Goal: Find specific page/section: Find specific page/section

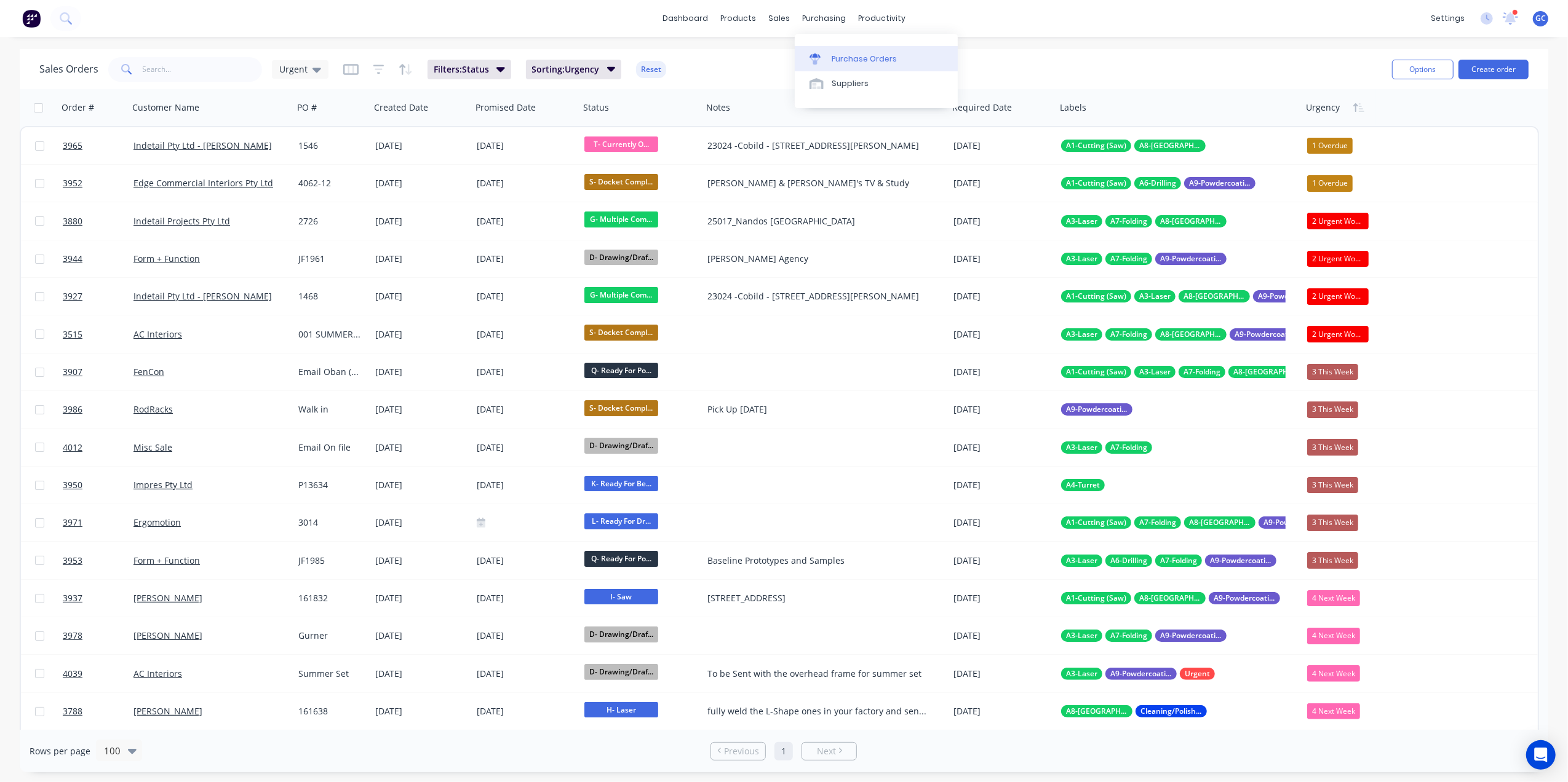
click at [850, 67] on link "Purchase Orders" at bounding box center [876, 59] width 163 height 25
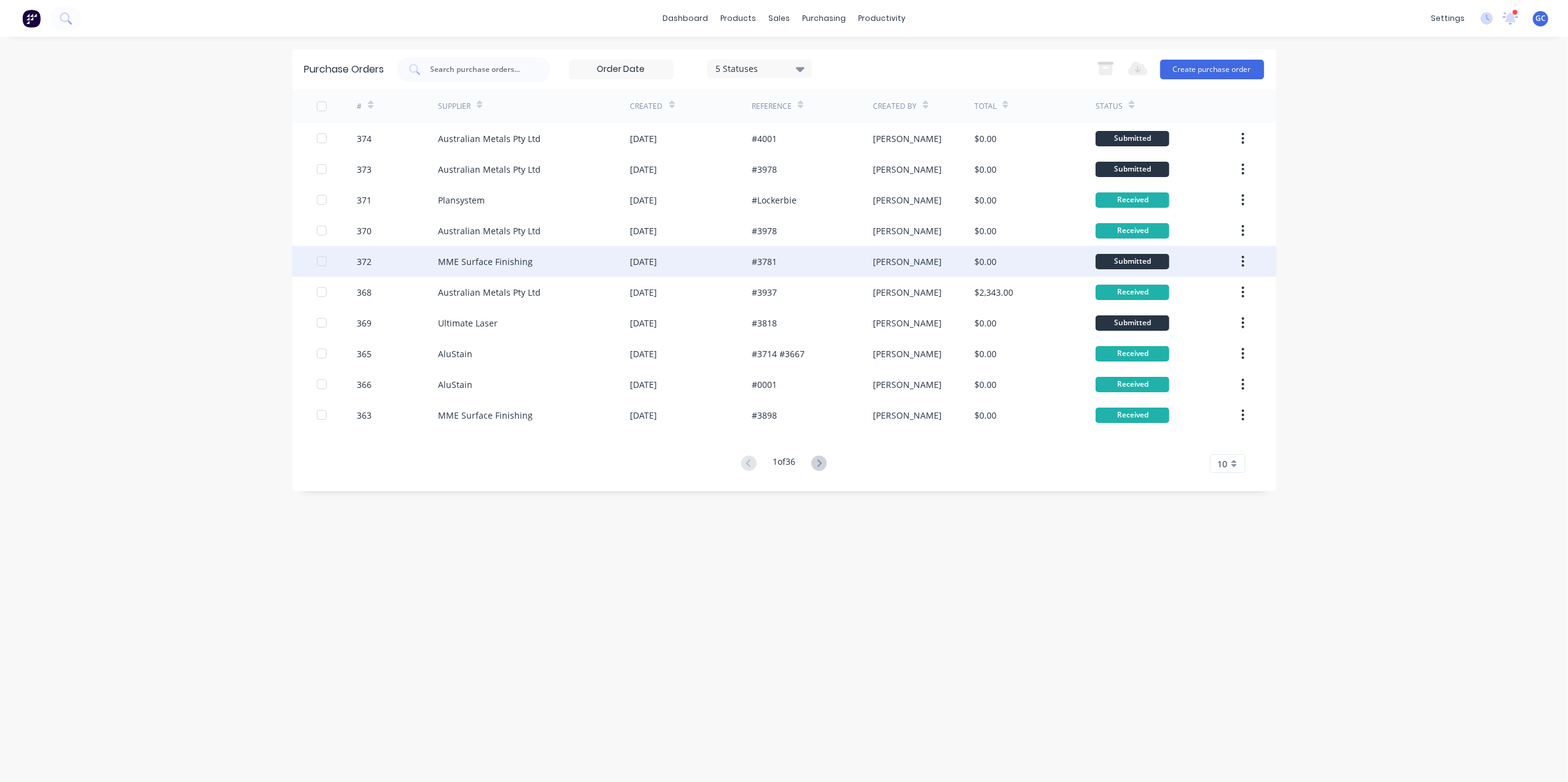
click at [524, 253] on div "MME Surface Finishing" at bounding box center [534, 261] width 193 height 31
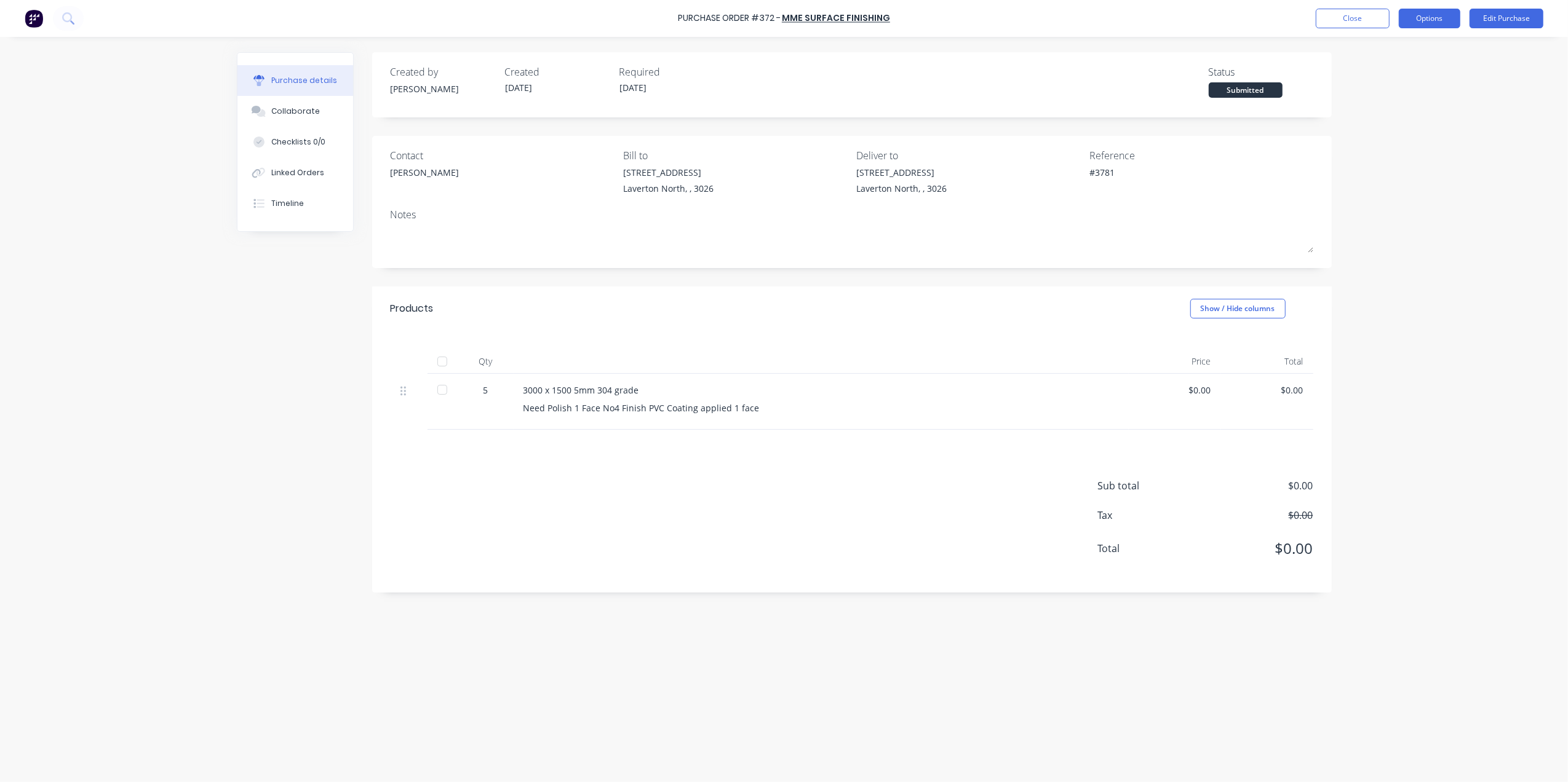
click at [1417, 26] on button "Options" at bounding box center [1430, 19] width 62 height 20
click at [1400, 45] on div "Print / Email" at bounding box center [1401, 50] width 95 height 18
click at [1401, 92] on div "Without pricing" at bounding box center [1401, 99] width 95 height 18
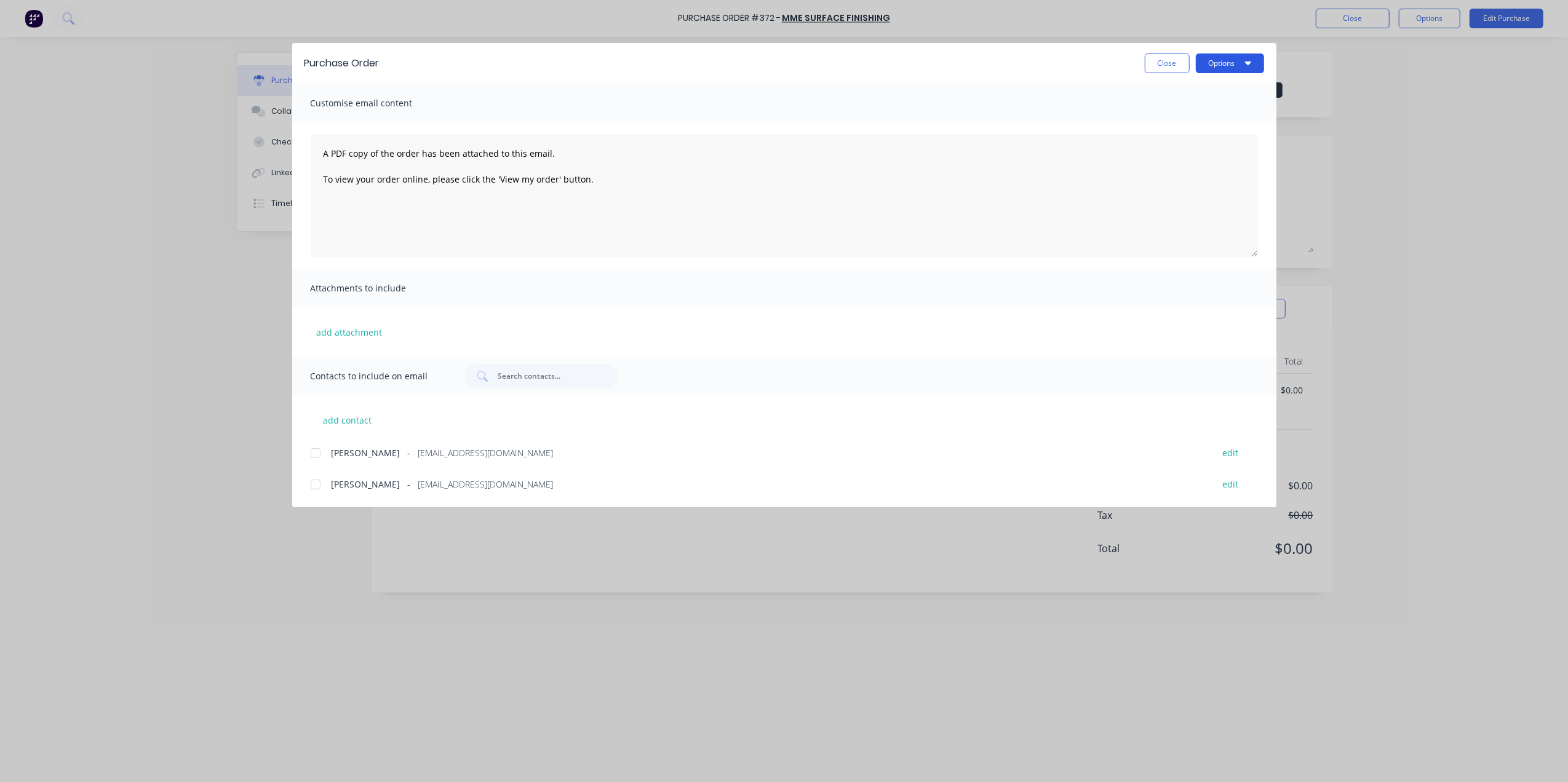
click at [1246, 70] on button "Options" at bounding box center [1230, 64] width 69 height 20
click at [1195, 114] on div "Print" at bounding box center [1205, 119] width 95 height 18
click at [1165, 67] on button "Close" at bounding box center [1167, 64] width 45 height 20
type textarea "x"
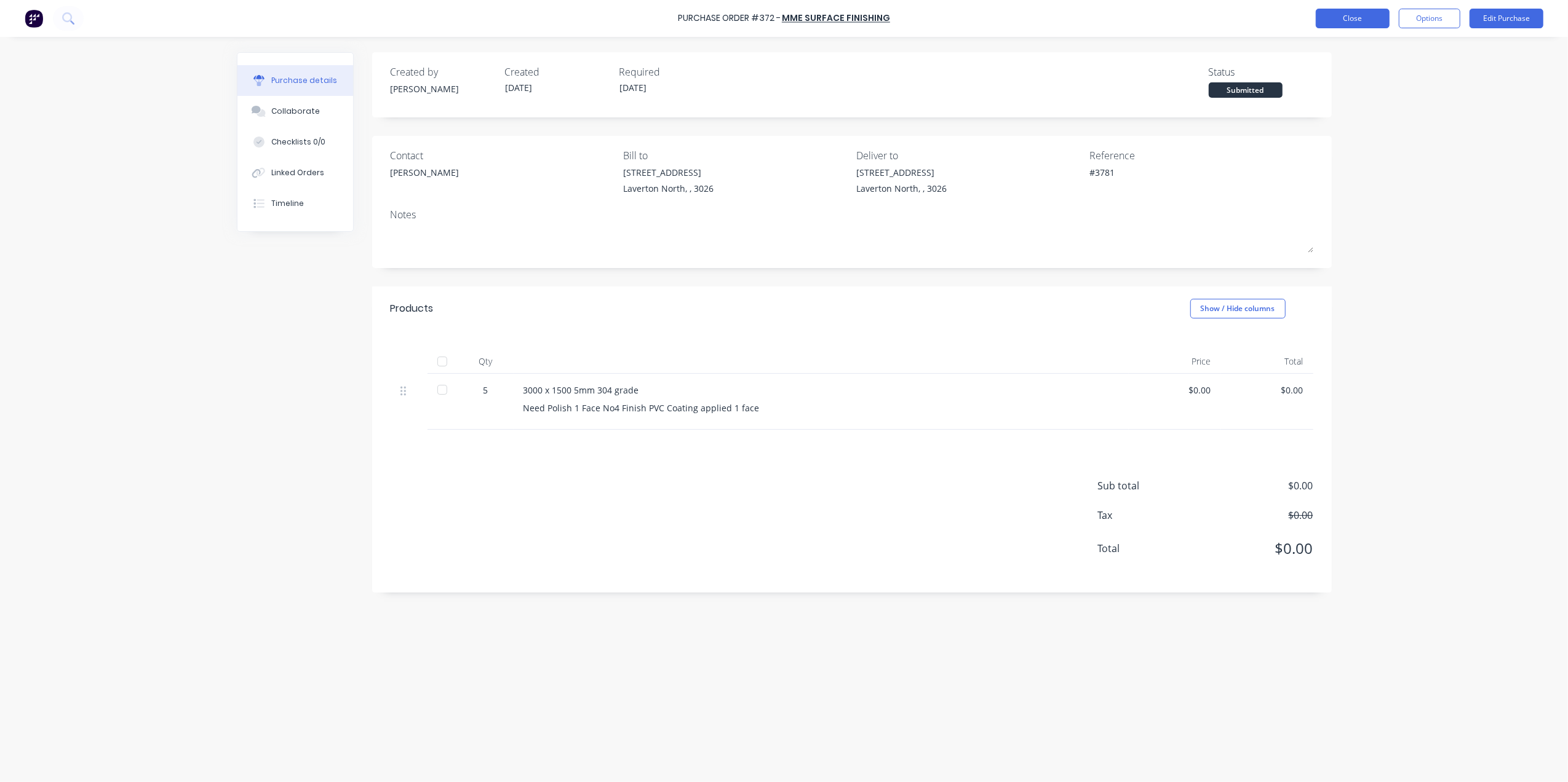
click at [1359, 23] on button "Close" at bounding box center [1352, 19] width 74 height 20
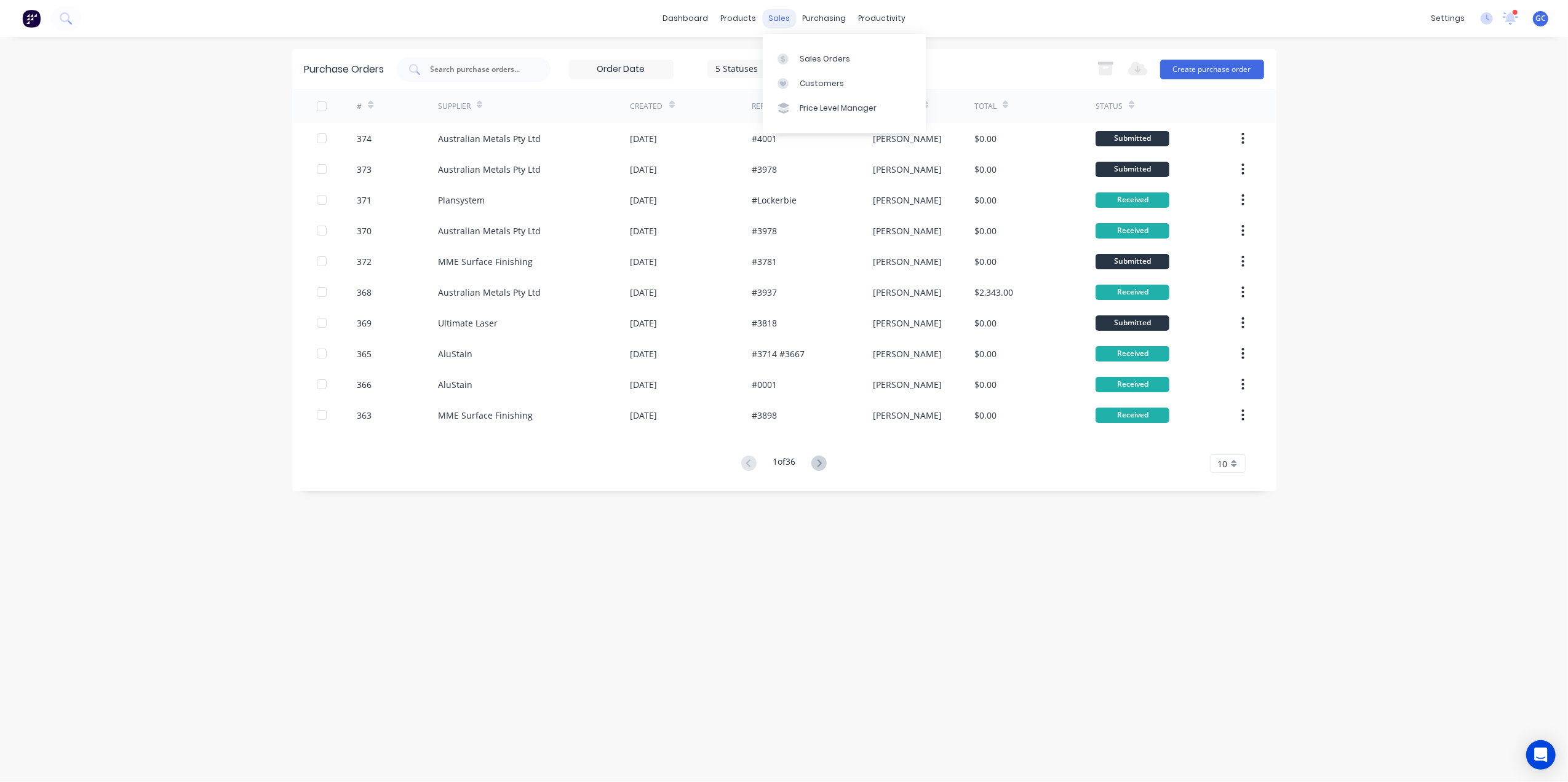
click at [776, 19] on div "sales" at bounding box center [779, 19] width 34 height 19
click at [778, 55] on div "Sales Orders" at bounding box center [825, 59] width 51 height 11
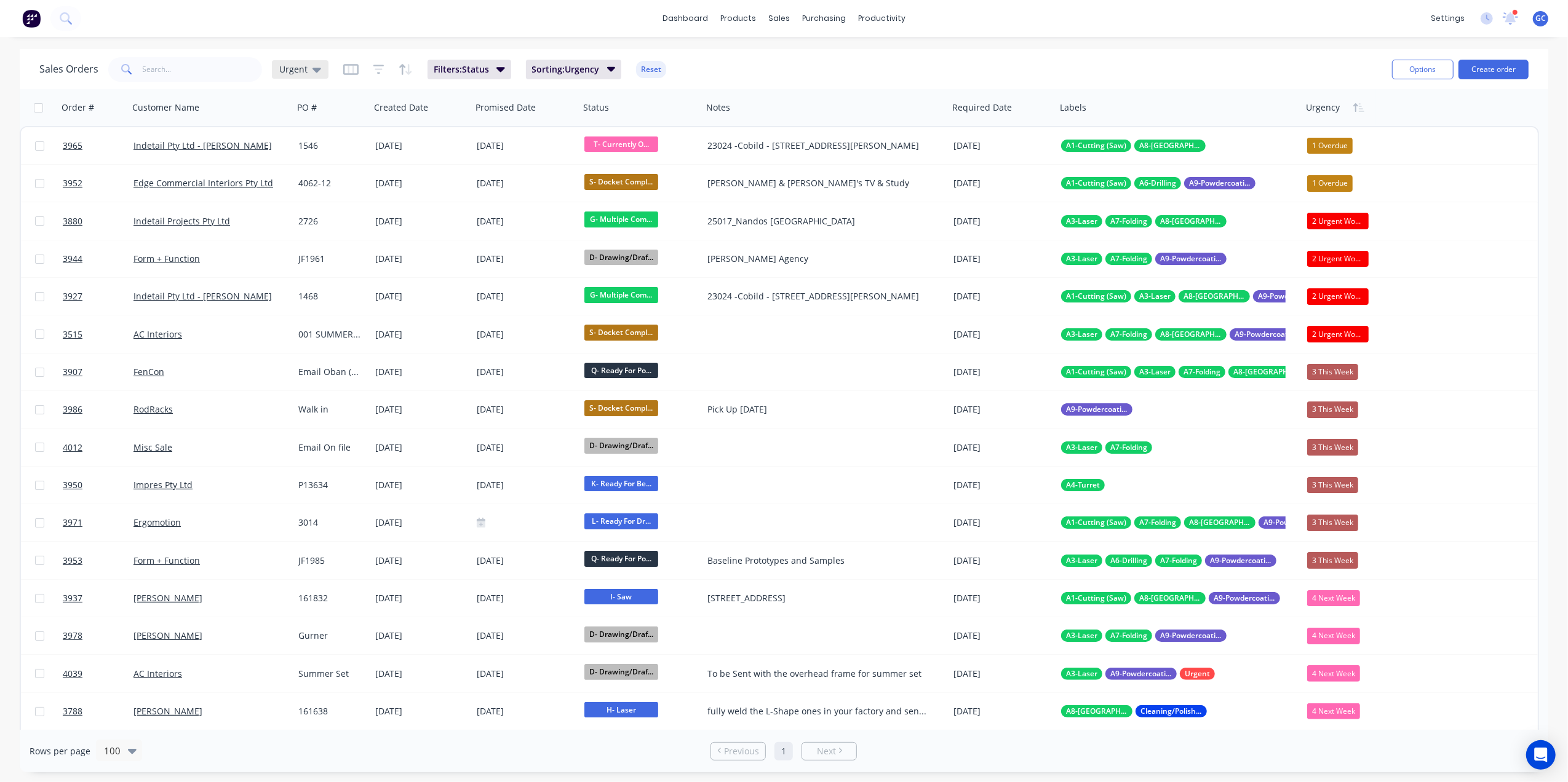
click at [300, 70] on span "Urgent" at bounding box center [293, 69] width 28 height 13
click at [294, 261] on div "Drafts edit" at bounding box center [358, 272] width 165 height 25
click at [293, 271] on button "Drafts" at bounding box center [345, 272] width 140 height 14
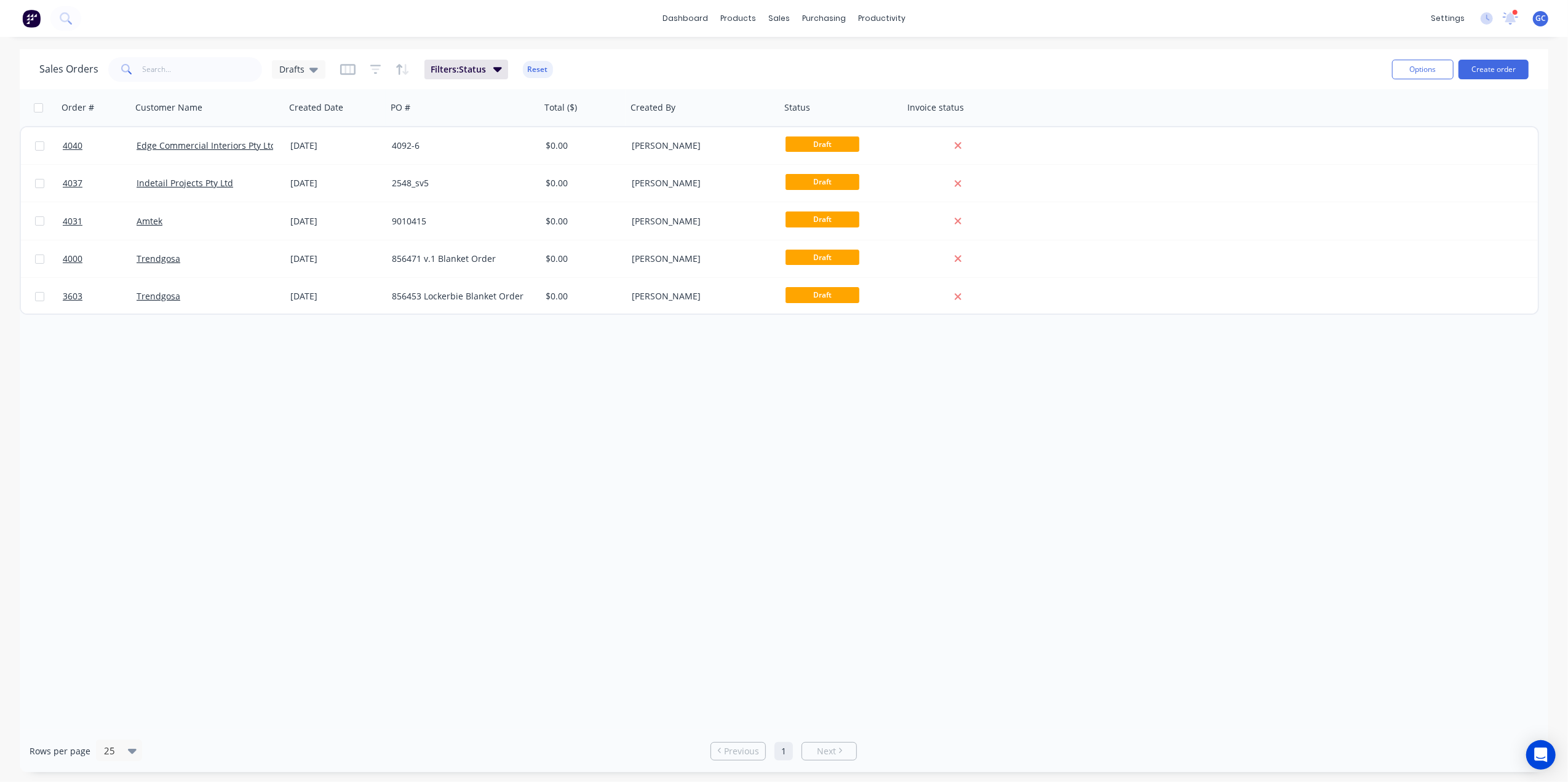
click at [377, 411] on div "Order # Customer Name Created Date PO # Total ($) Created By Status Invoice sta…" at bounding box center [784, 409] width 1528 height 641
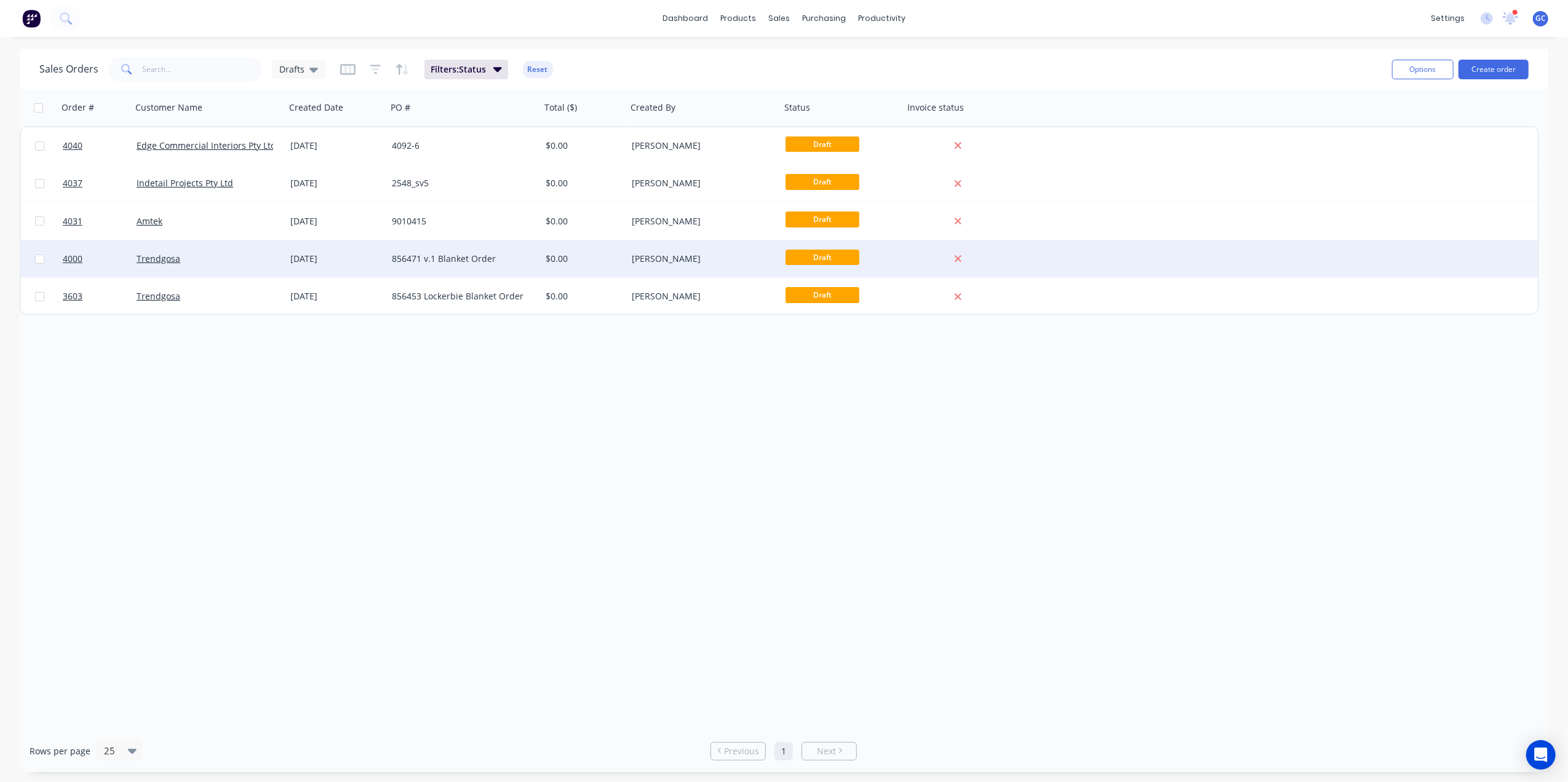
click at [202, 261] on div "Trendgosa" at bounding box center [204, 259] width 137 height 12
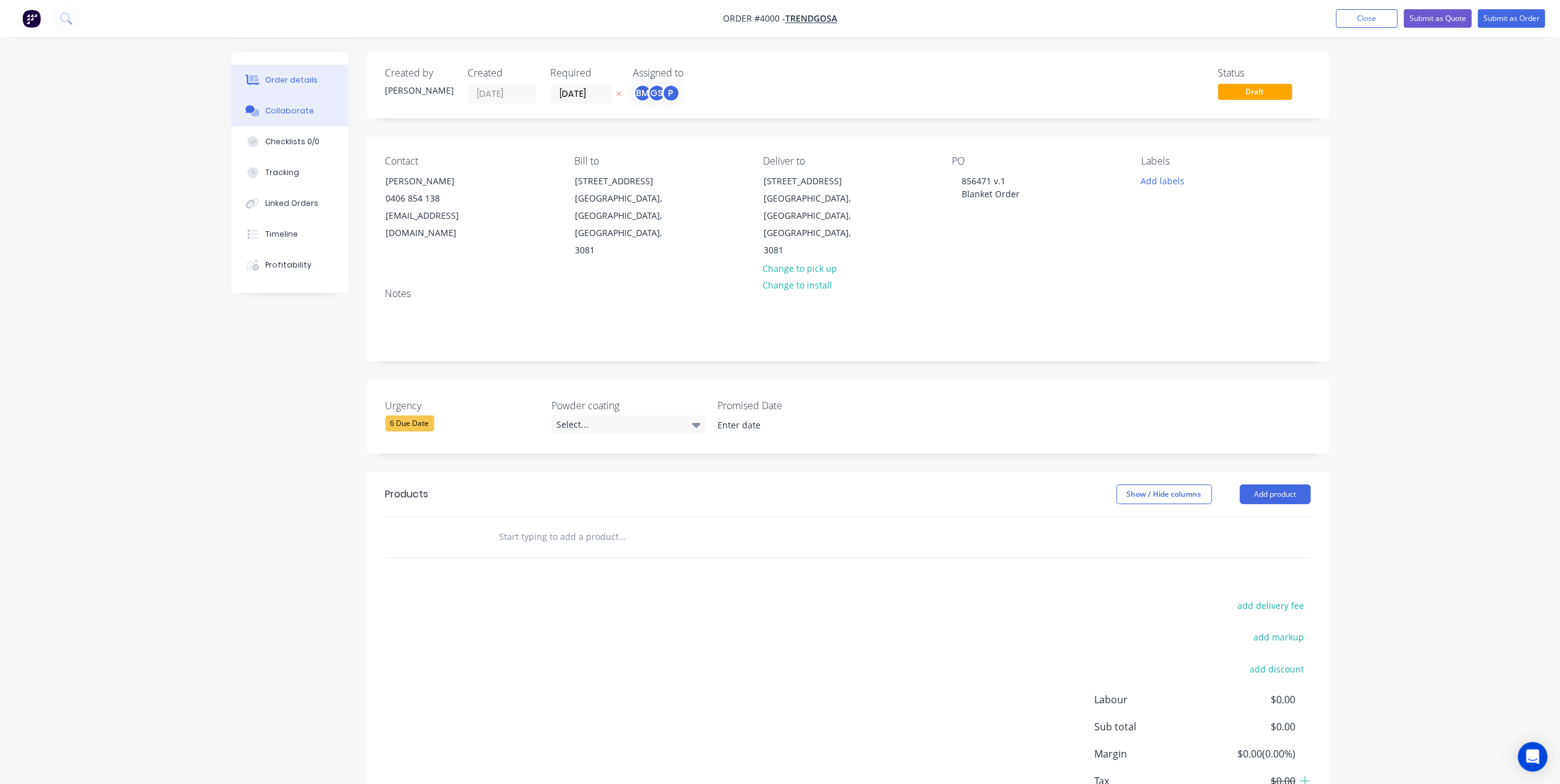
click at [287, 116] on button "Collaborate" at bounding box center [289, 111] width 117 height 31
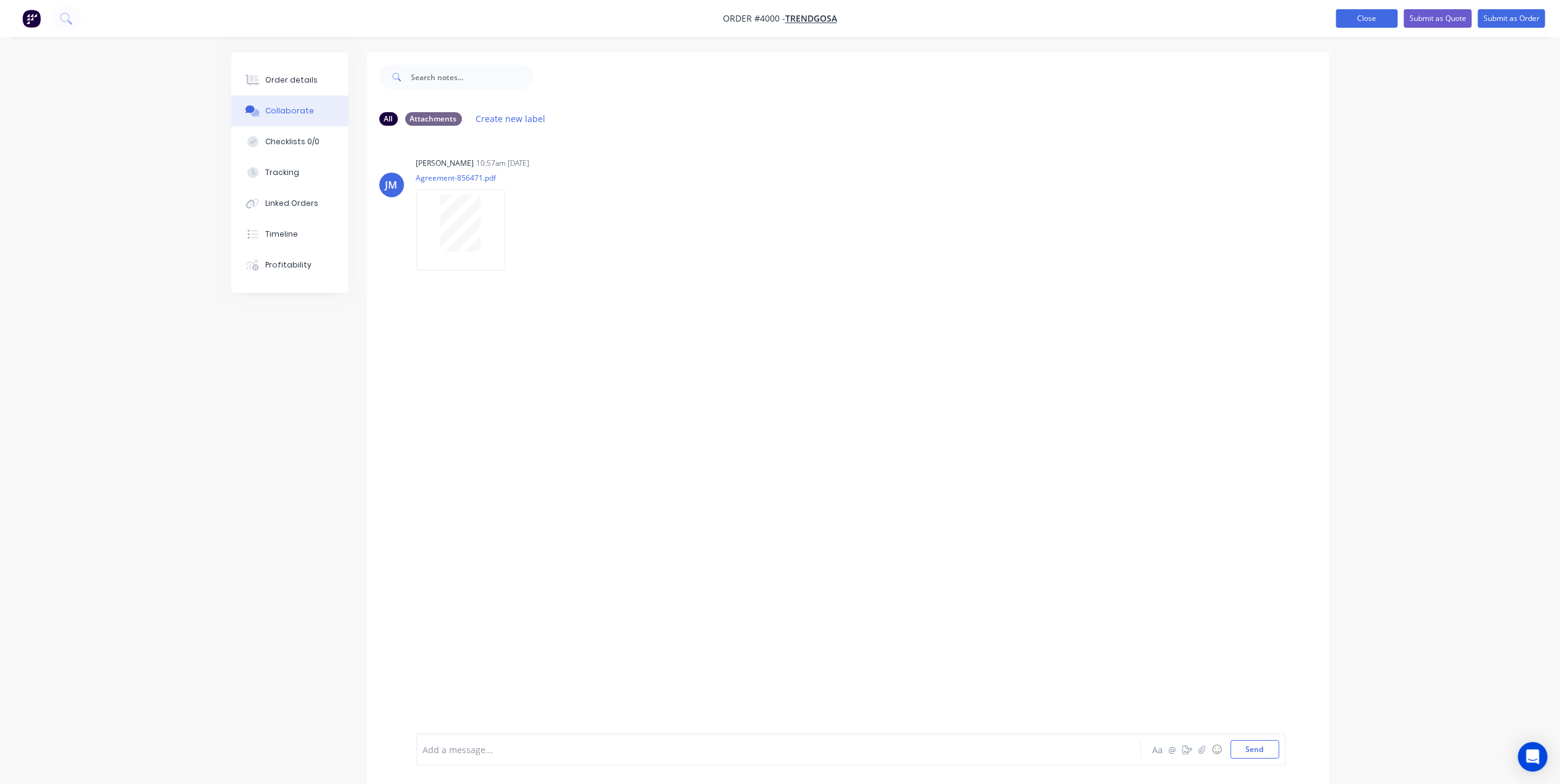
click at [781, 10] on button "Close" at bounding box center [1367, 19] width 62 height 19
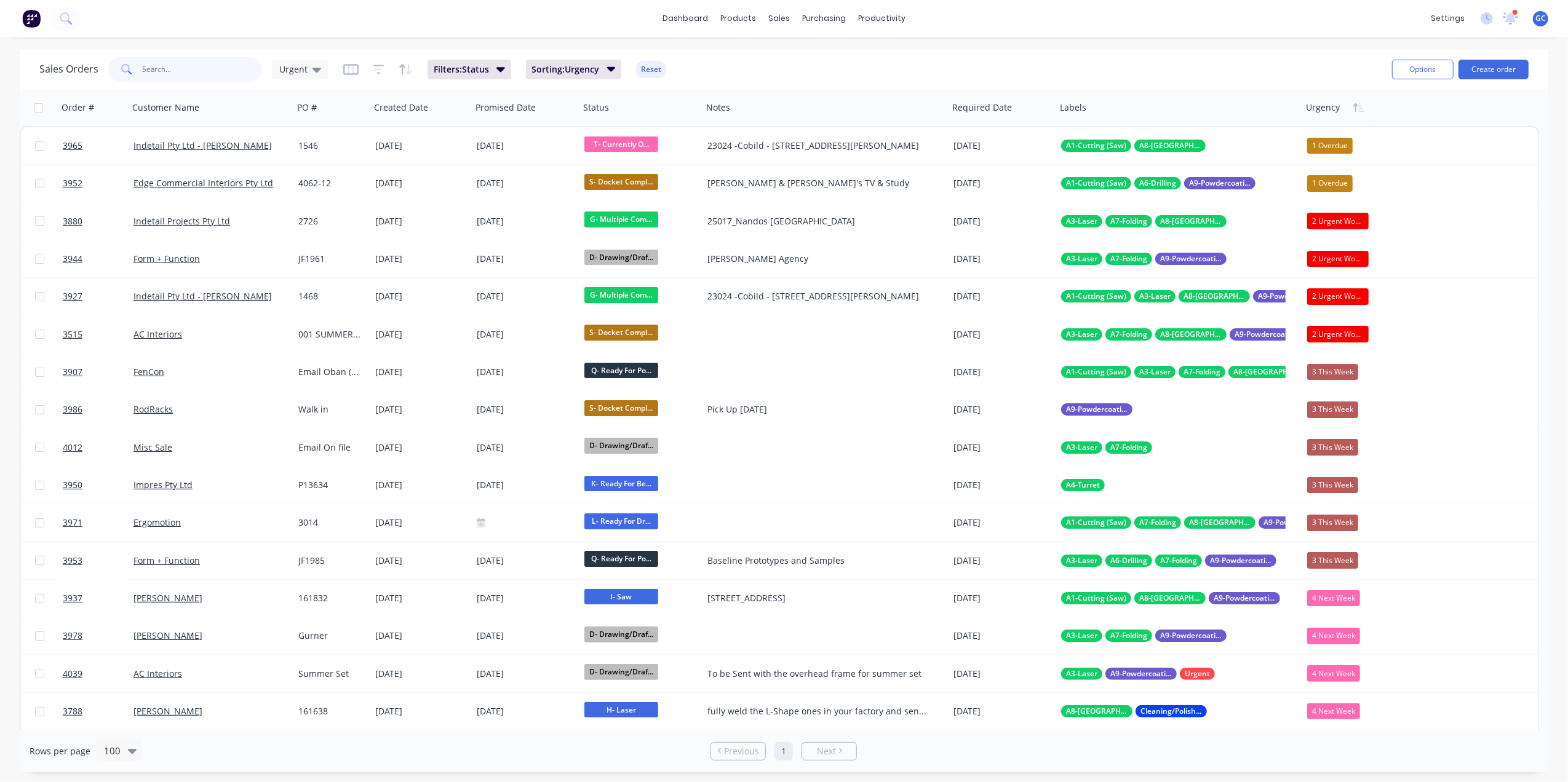
click at [192, 72] on input "text" at bounding box center [203, 70] width 120 height 25
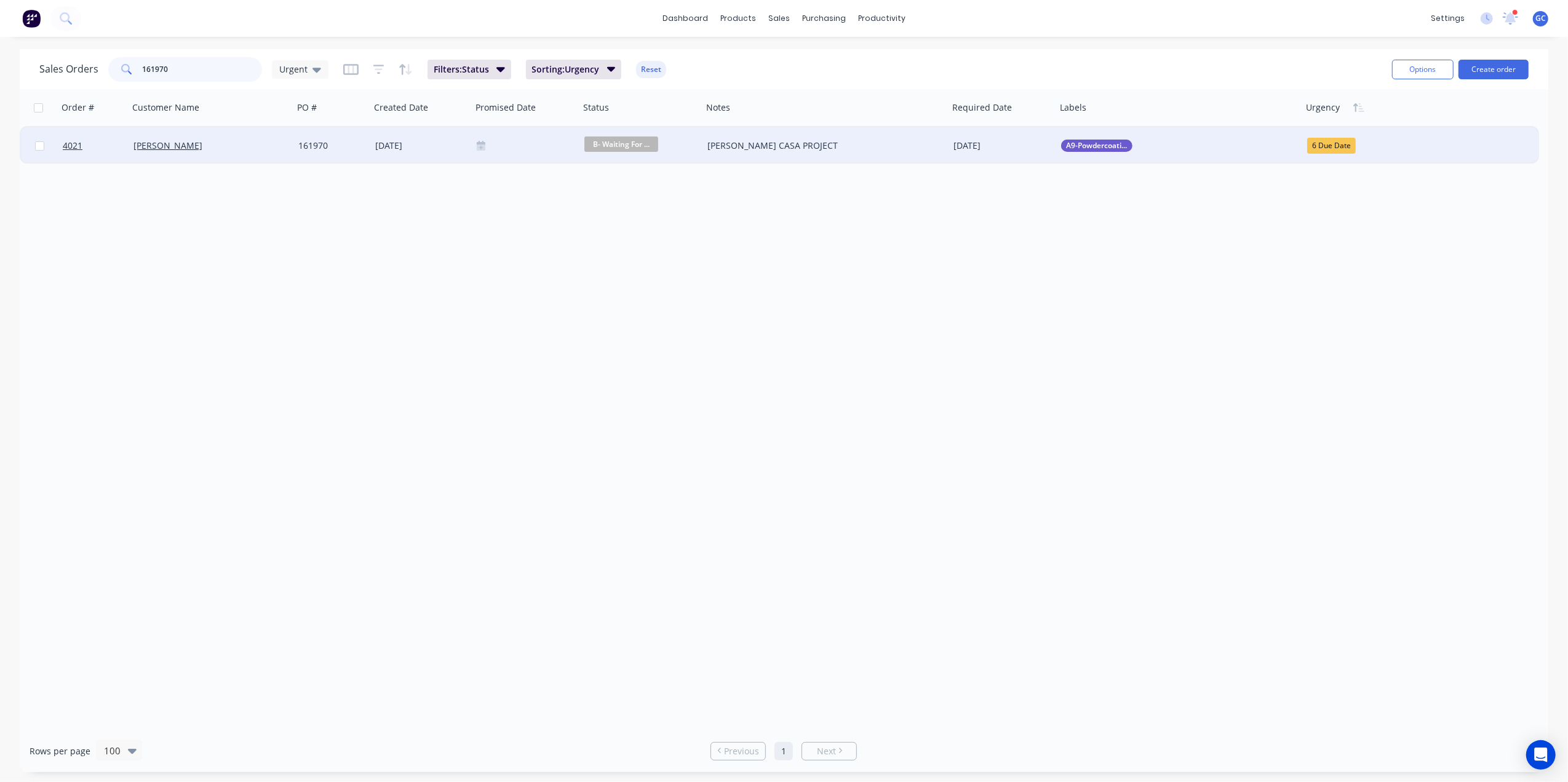
type input "161970"
click at [274, 141] on div "[PERSON_NAME]" at bounding box center [207, 146] width 147 height 12
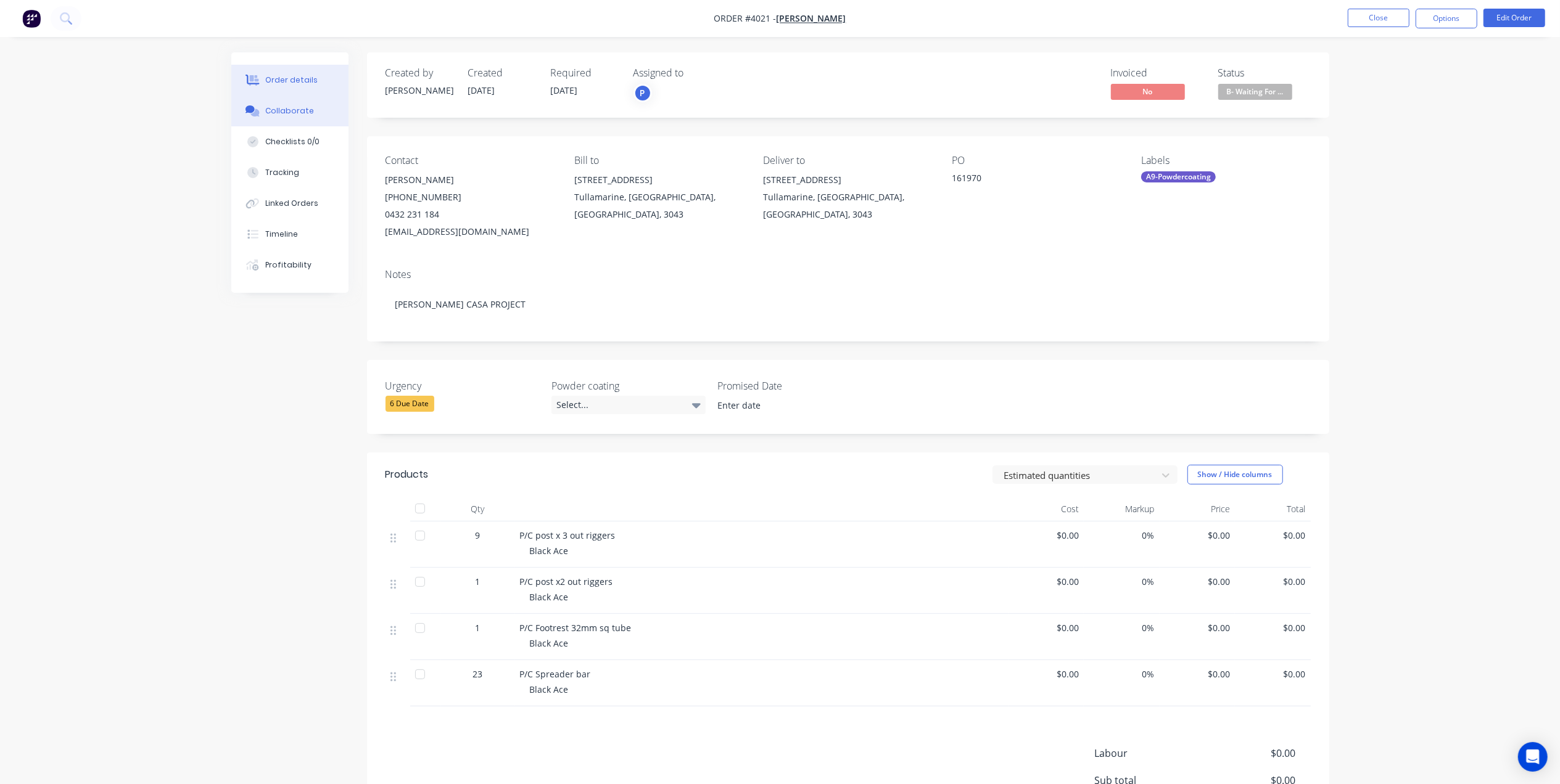
click at [292, 115] on div "Collaborate" at bounding box center [289, 111] width 49 height 11
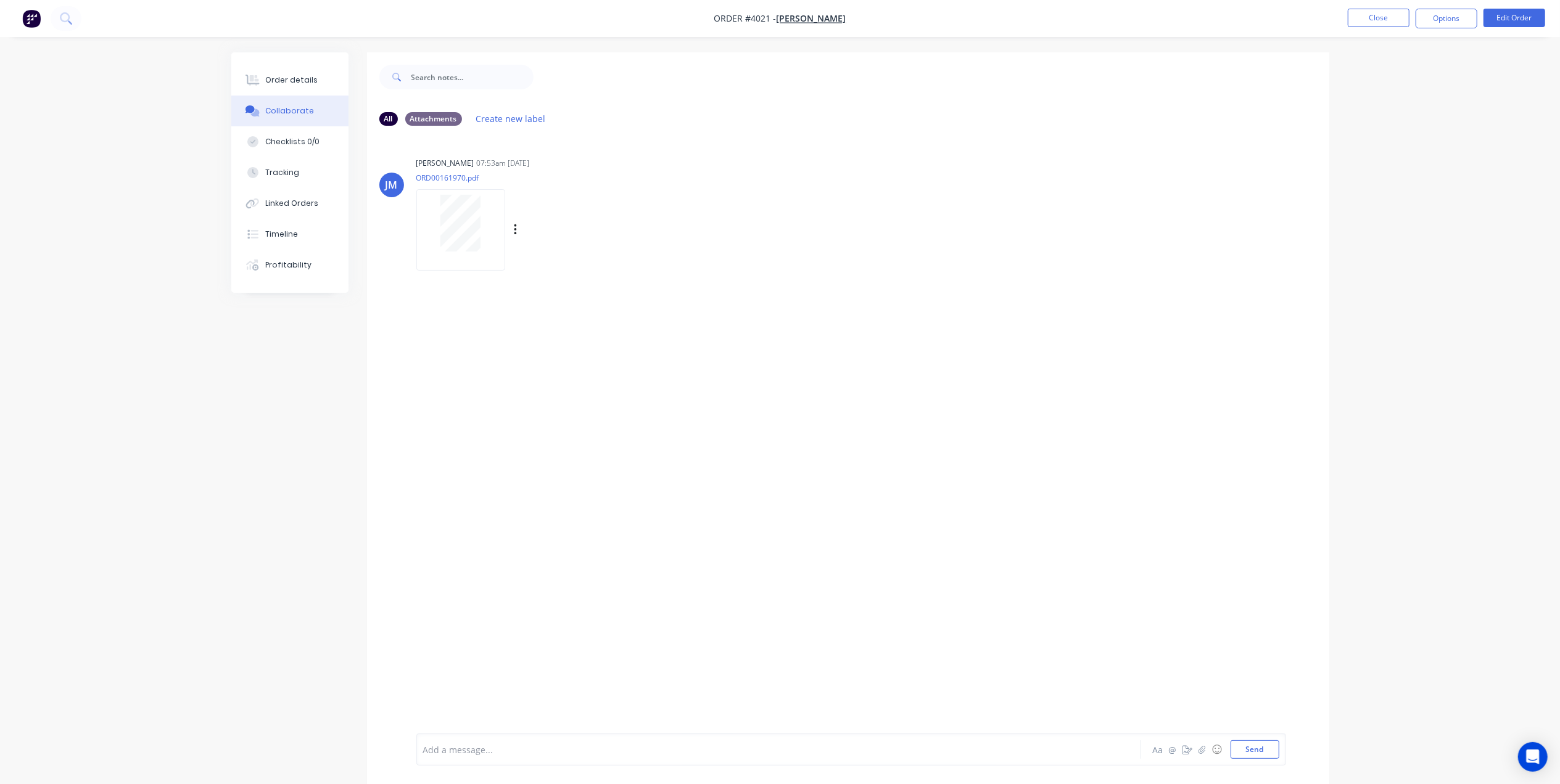
click at [411, 220] on div "JM Joe Muscari 07:53am 07/10/25 ORD00161970.pdf Labels Download Delete" at bounding box center [848, 209] width 962 height 111
click at [430, 220] on div at bounding box center [460, 224] width 77 height 57
click at [311, 82] on div "Order details" at bounding box center [291, 80] width 53 height 11
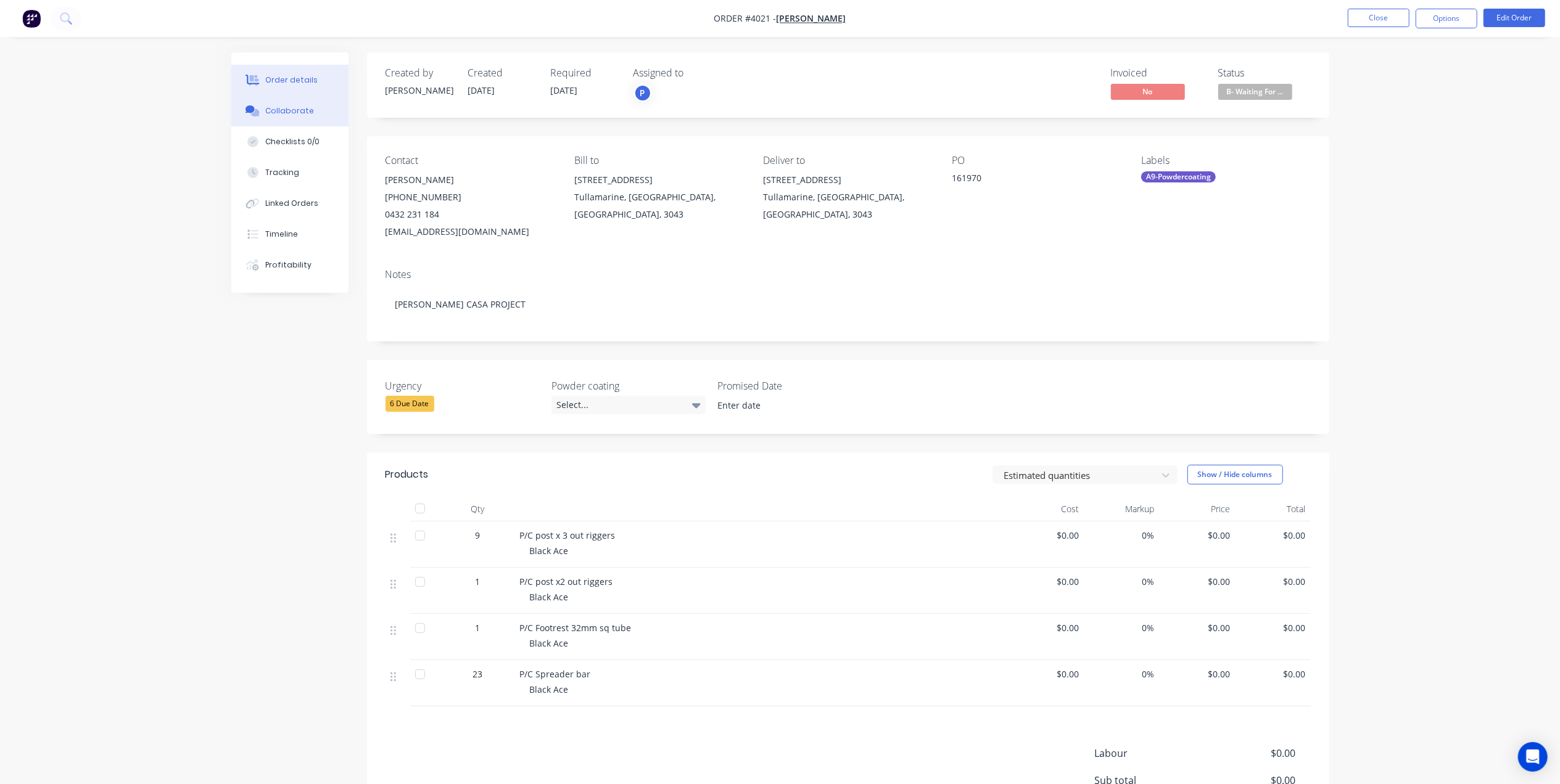
click at [287, 116] on div "Collaborate" at bounding box center [289, 111] width 49 height 11
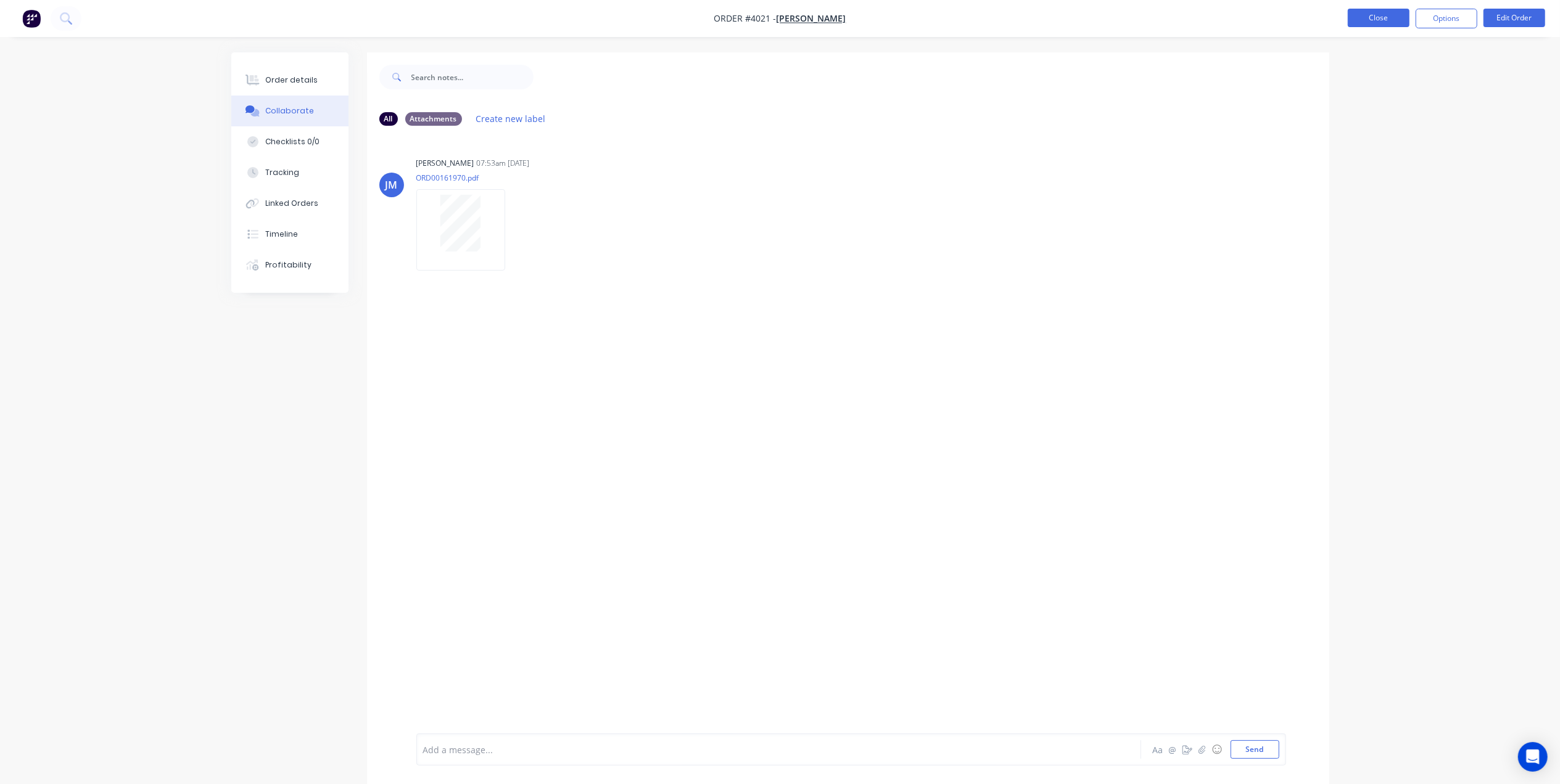
click at [1358, 26] on button "Close" at bounding box center [1379, 18] width 62 height 19
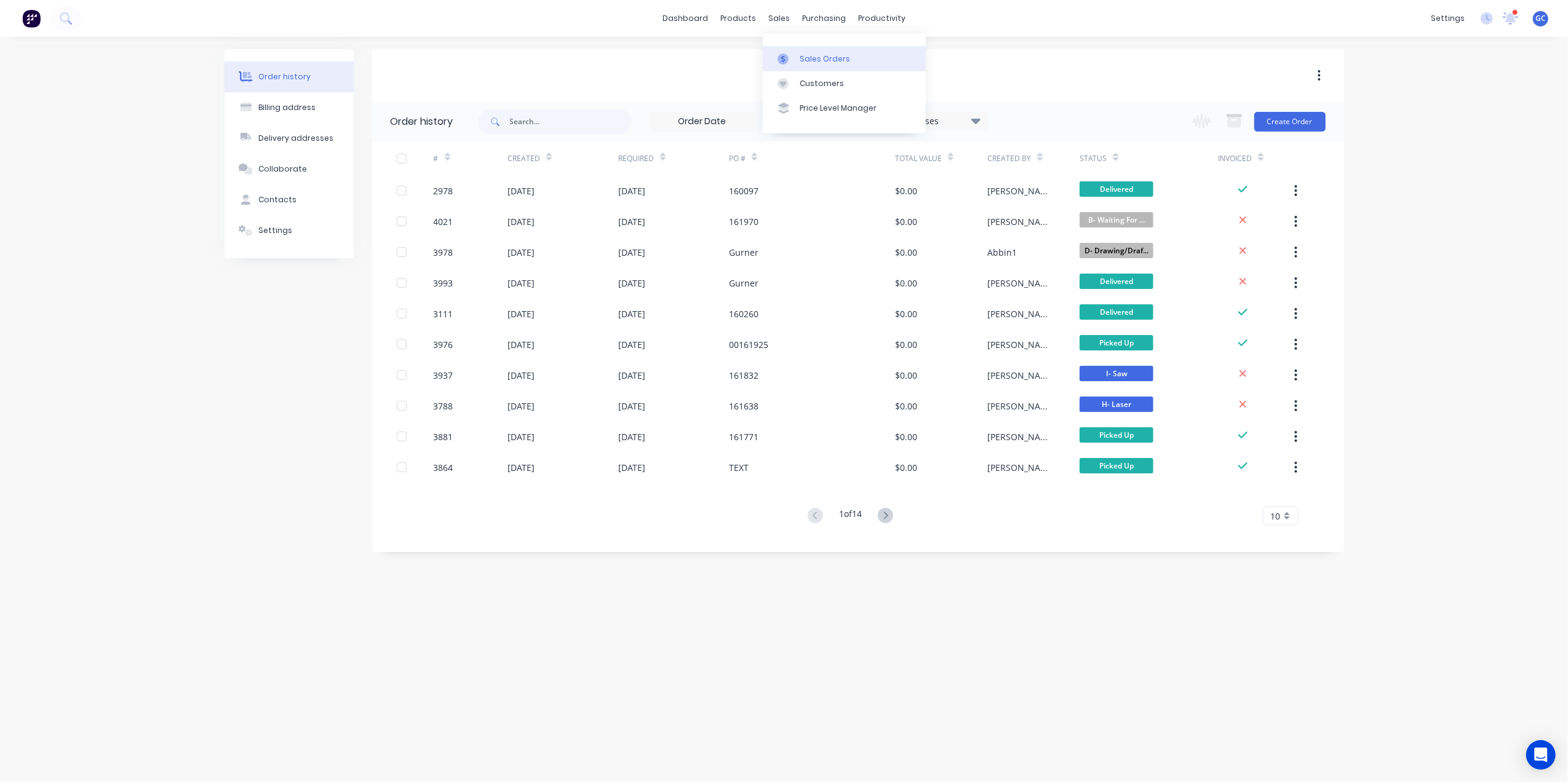
click at [803, 61] on div "Sales Orders" at bounding box center [825, 59] width 51 height 11
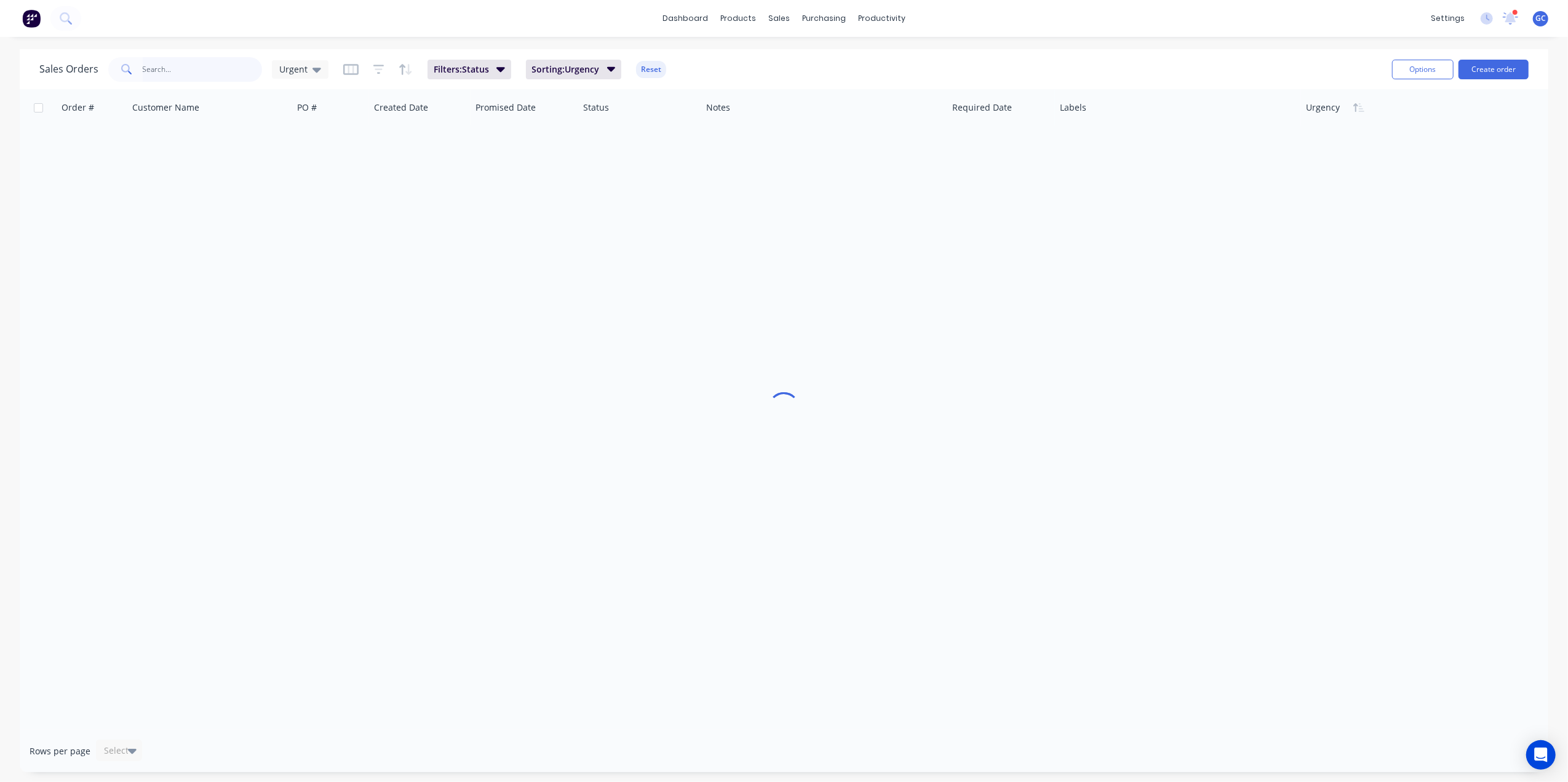
click at [206, 72] on input "text" at bounding box center [203, 70] width 120 height 25
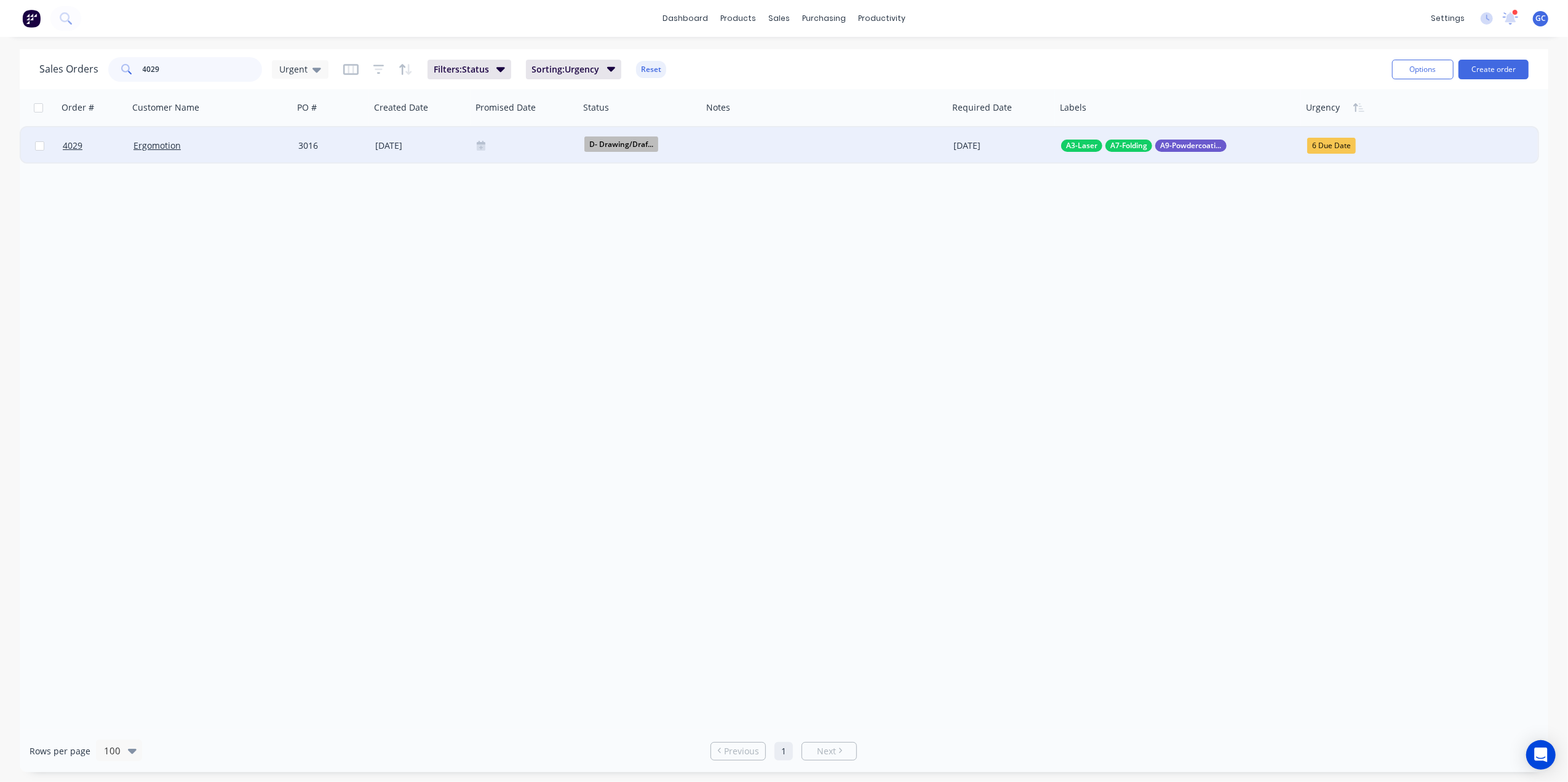
type input "4029"
click at [230, 145] on div "Ergomotion" at bounding box center [207, 146] width 147 height 12
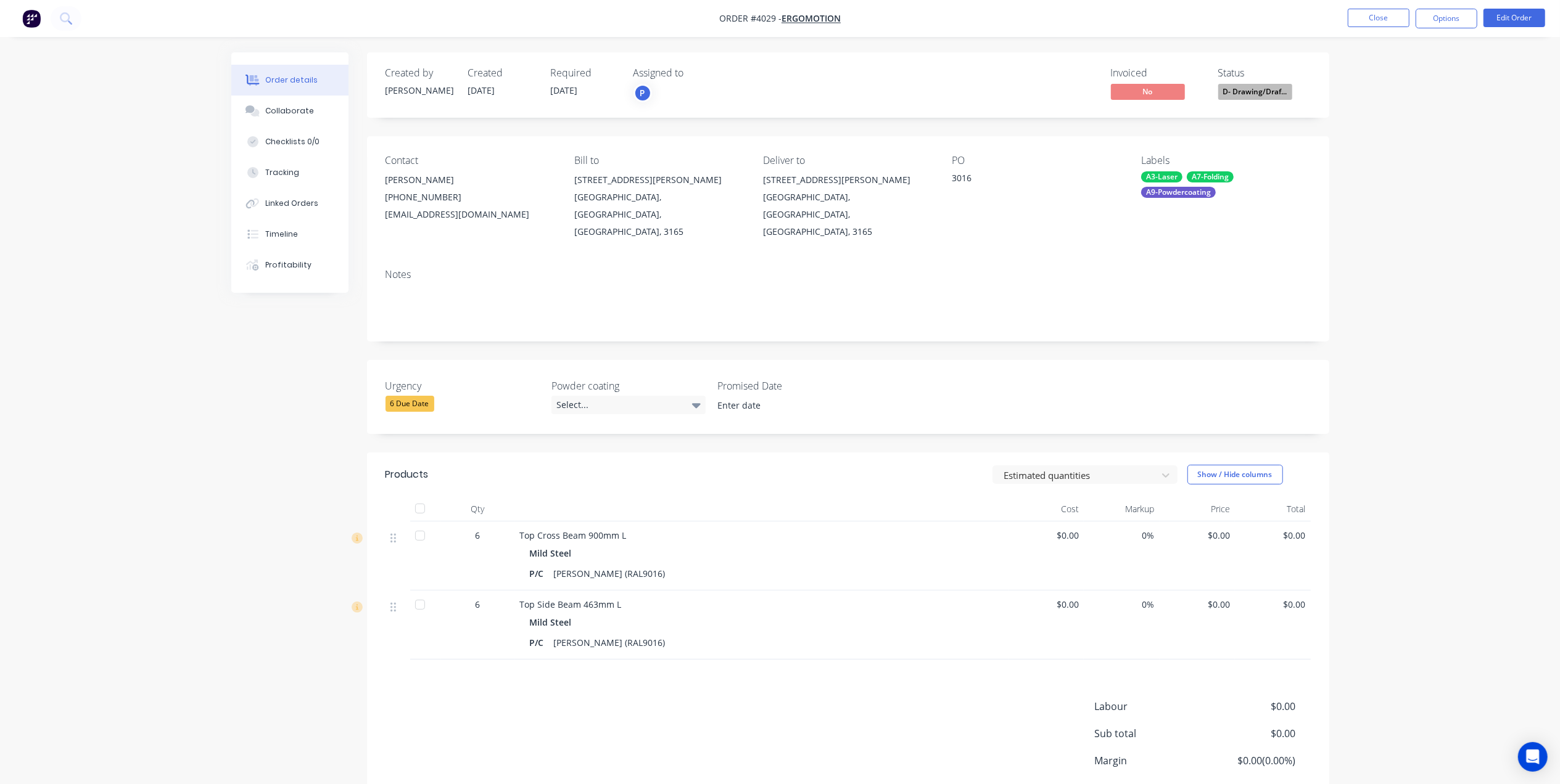
click at [1251, 100] on button "D- Drawing/Draf..." at bounding box center [1255, 93] width 74 height 19
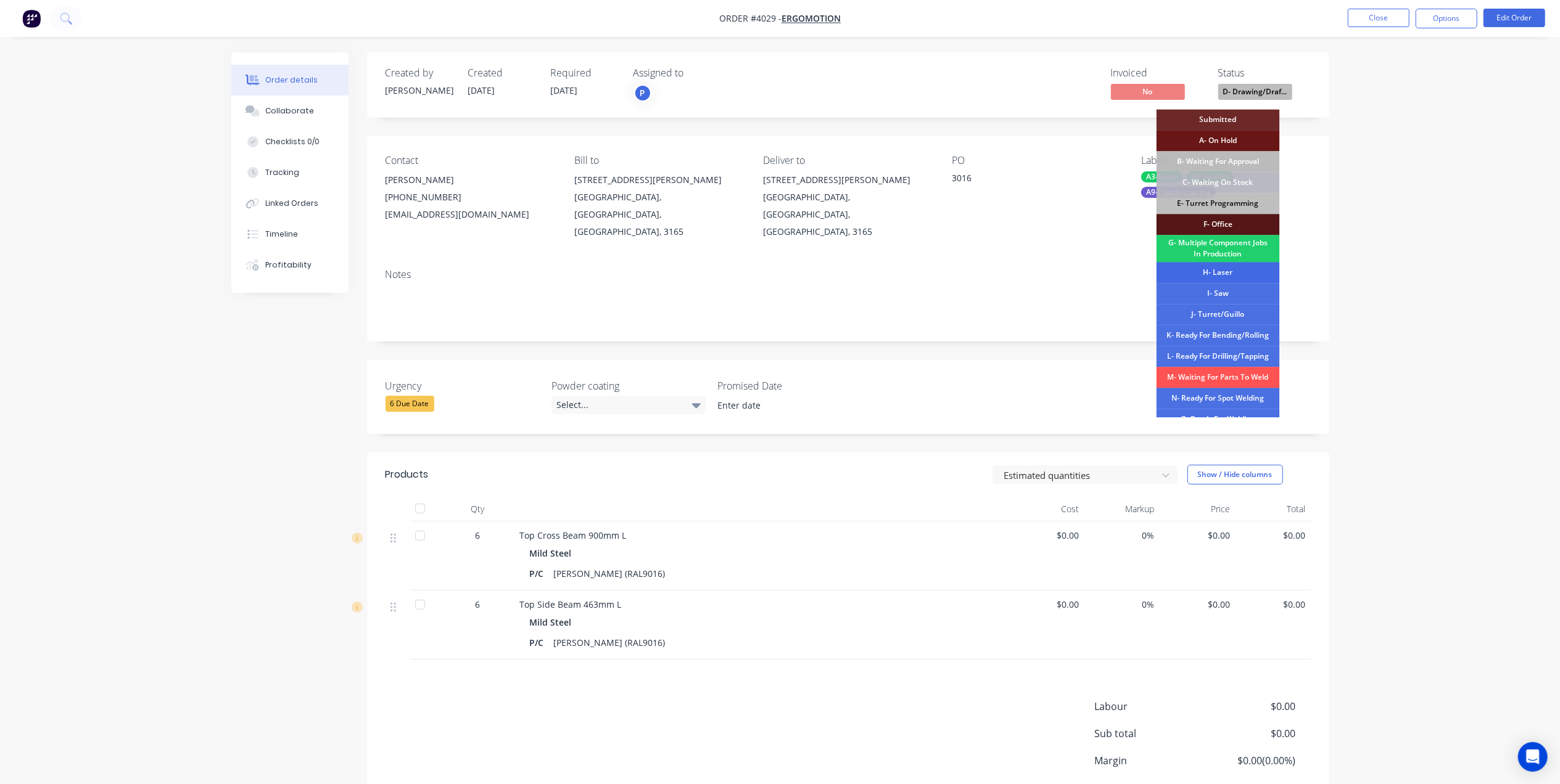
click at [1234, 276] on div "H- Laser" at bounding box center [1218, 272] width 123 height 21
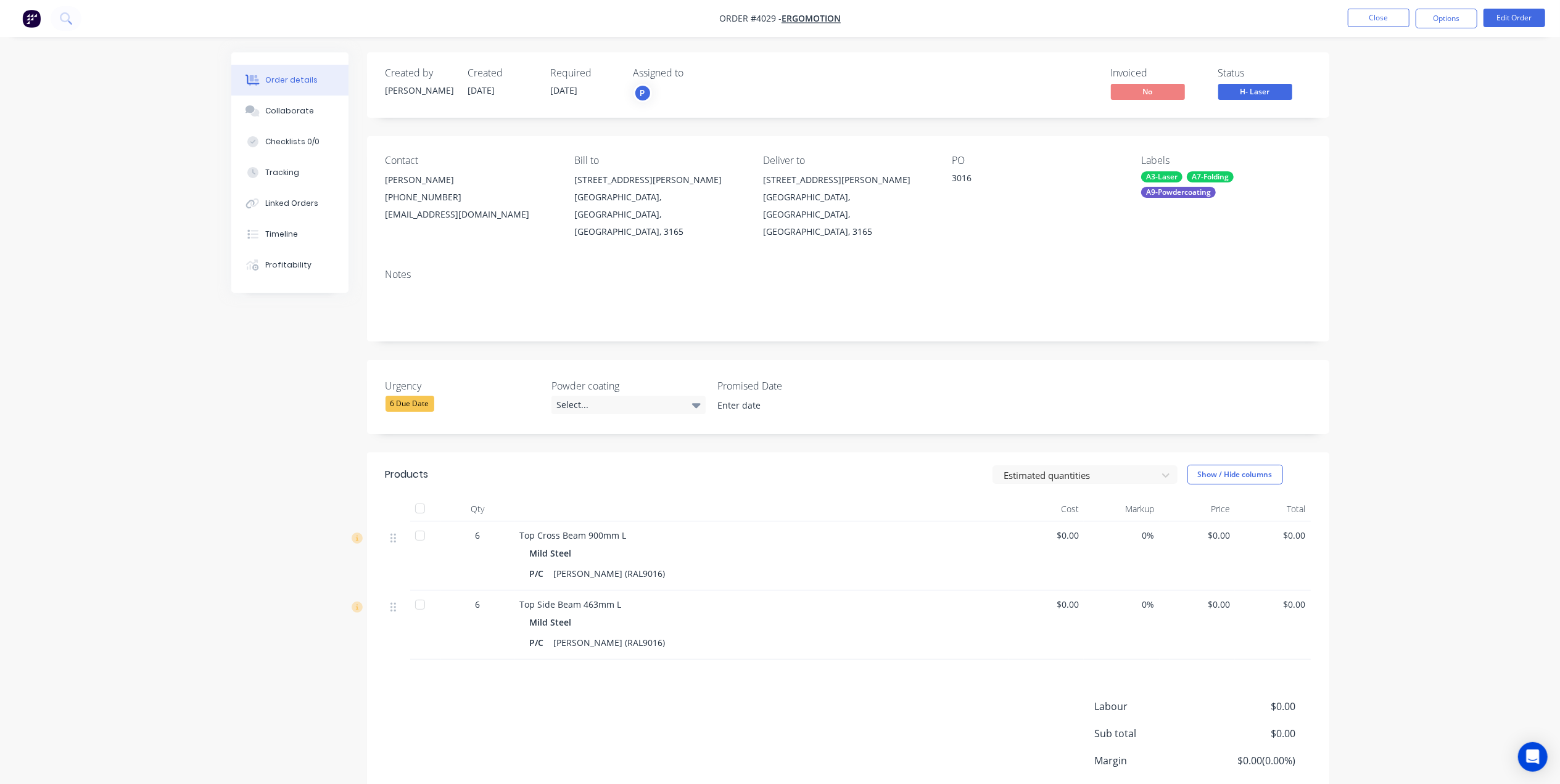
click at [1375, 254] on div "Order details Collaborate Checklists 0/0 Tracking Linked Orders Timeline Profit…" at bounding box center [780, 440] width 1560 height 879
click at [1385, 11] on button "Close" at bounding box center [1379, 18] width 62 height 19
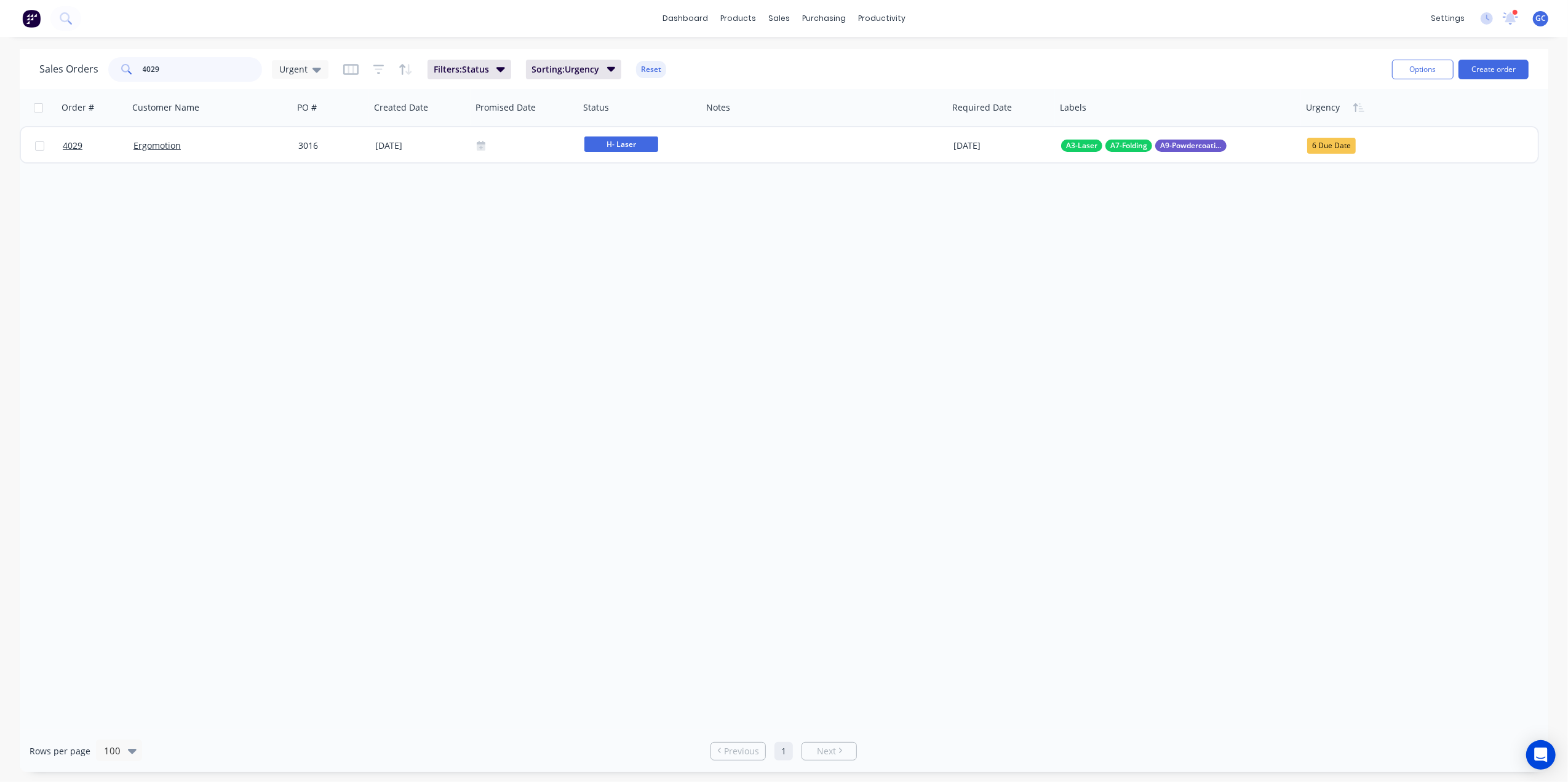
click at [143, 67] on input "4029" at bounding box center [203, 70] width 120 height 25
click at [171, 75] on input "4029" at bounding box center [203, 70] width 120 height 25
type input "4"
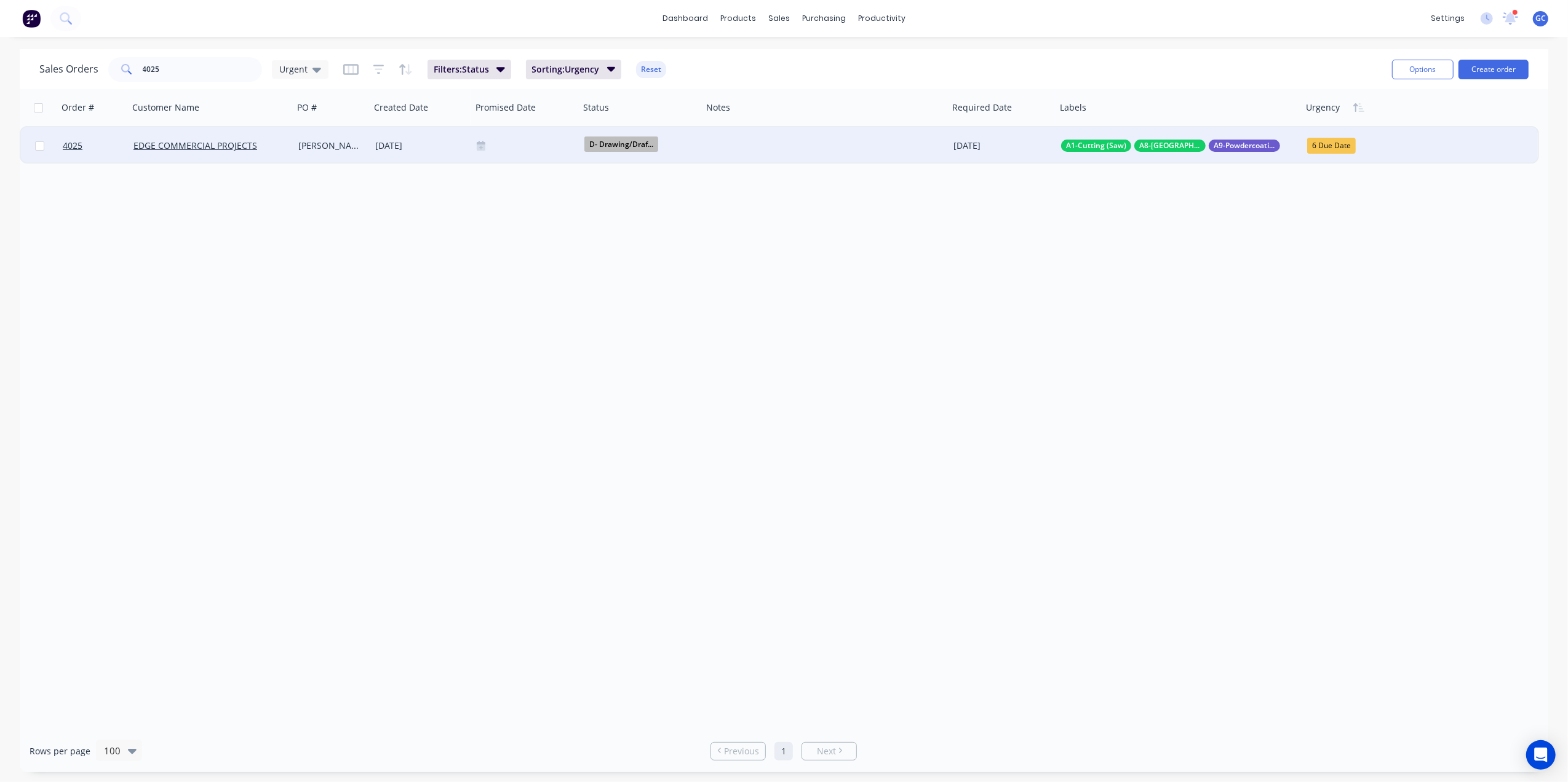
click at [615, 137] on span "D- Drawing/Draf..." at bounding box center [621, 144] width 74 height 15
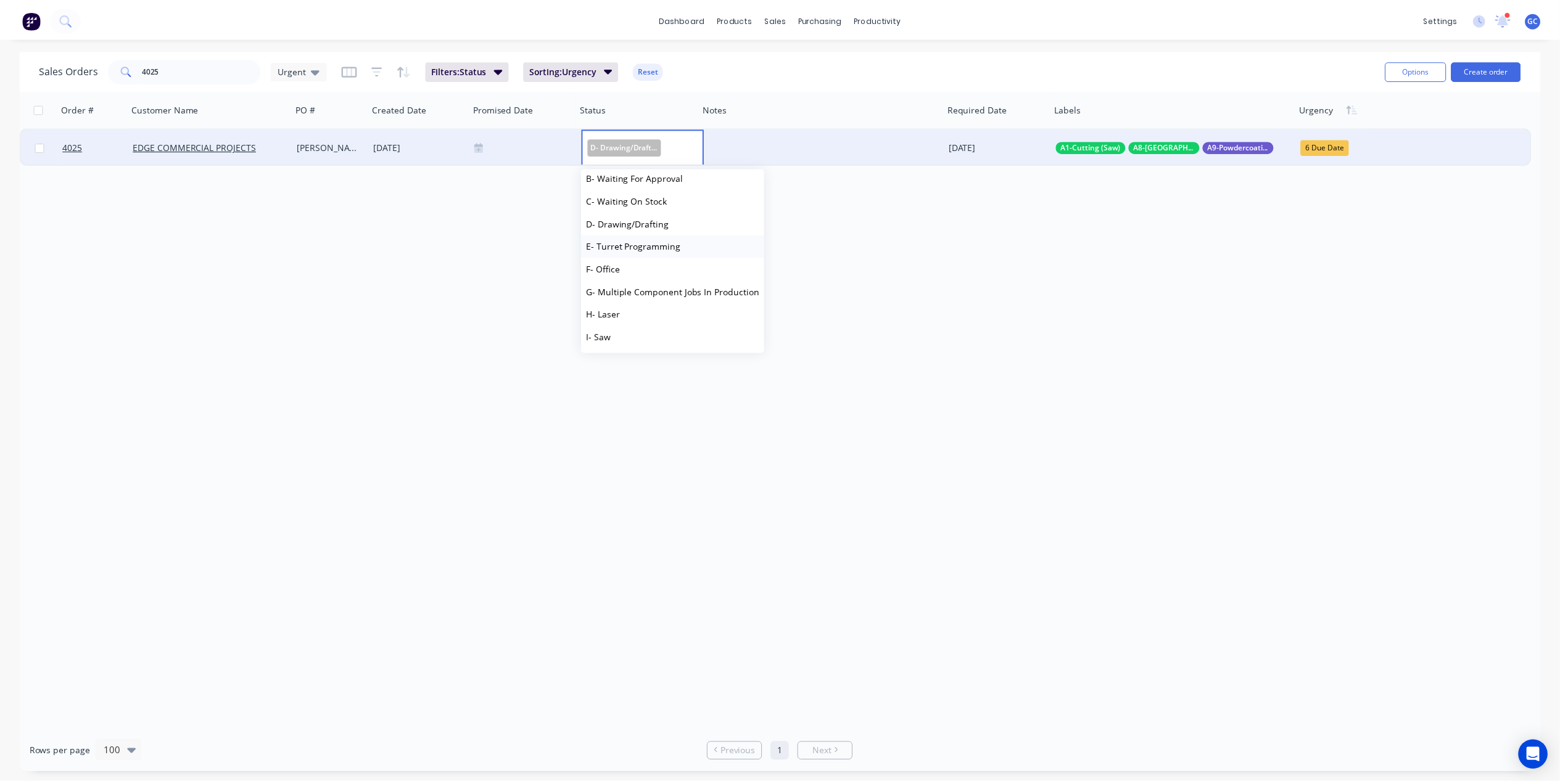
scroll to position [82, 0]
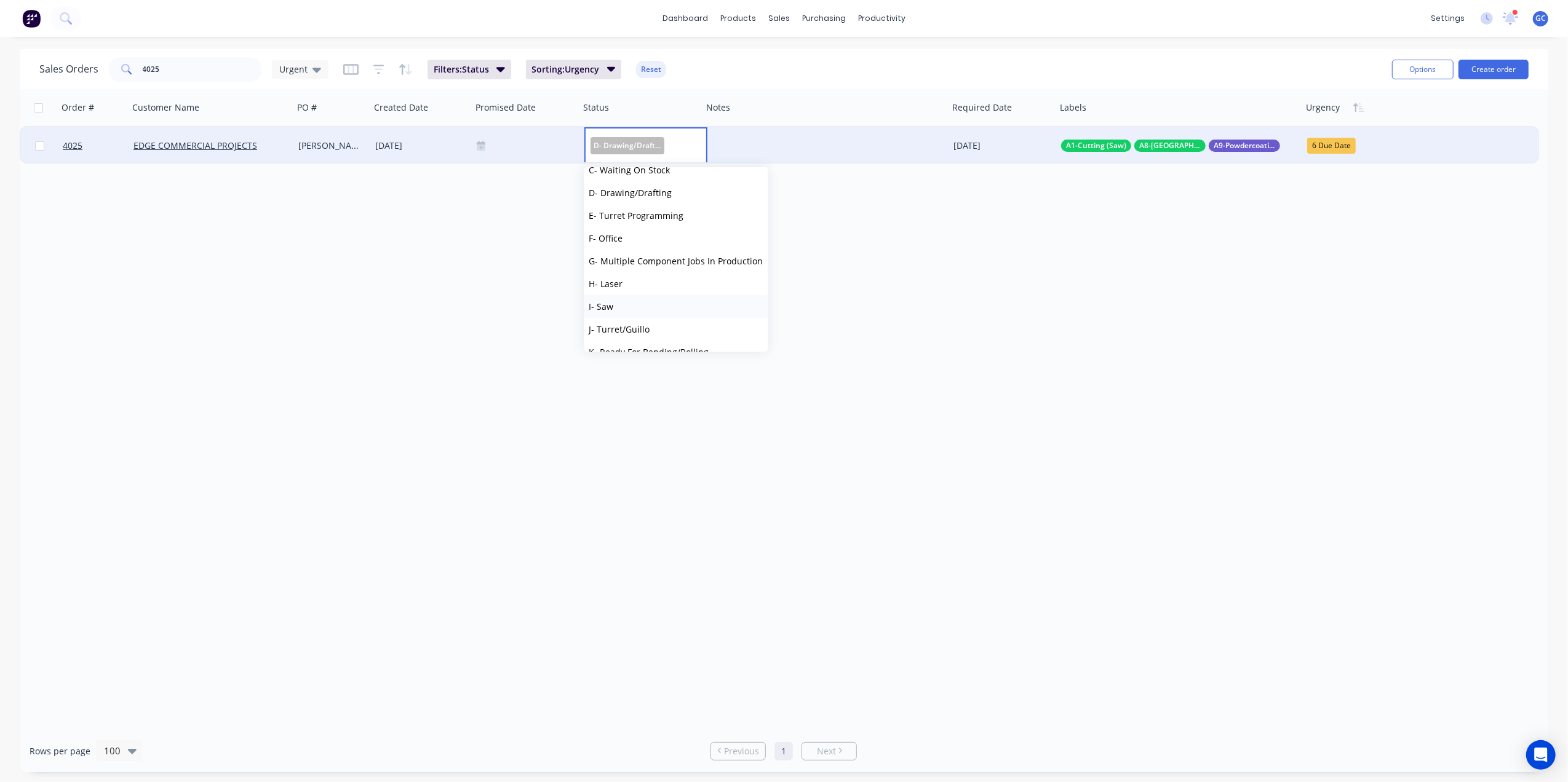
click at [619, 306] on button "I- Saw" at bounding box center [676, 306] width 184 height 23
click at [216, 67] on input "4025" at bounding box center [203, 70] width 120 height 25
type input "4"
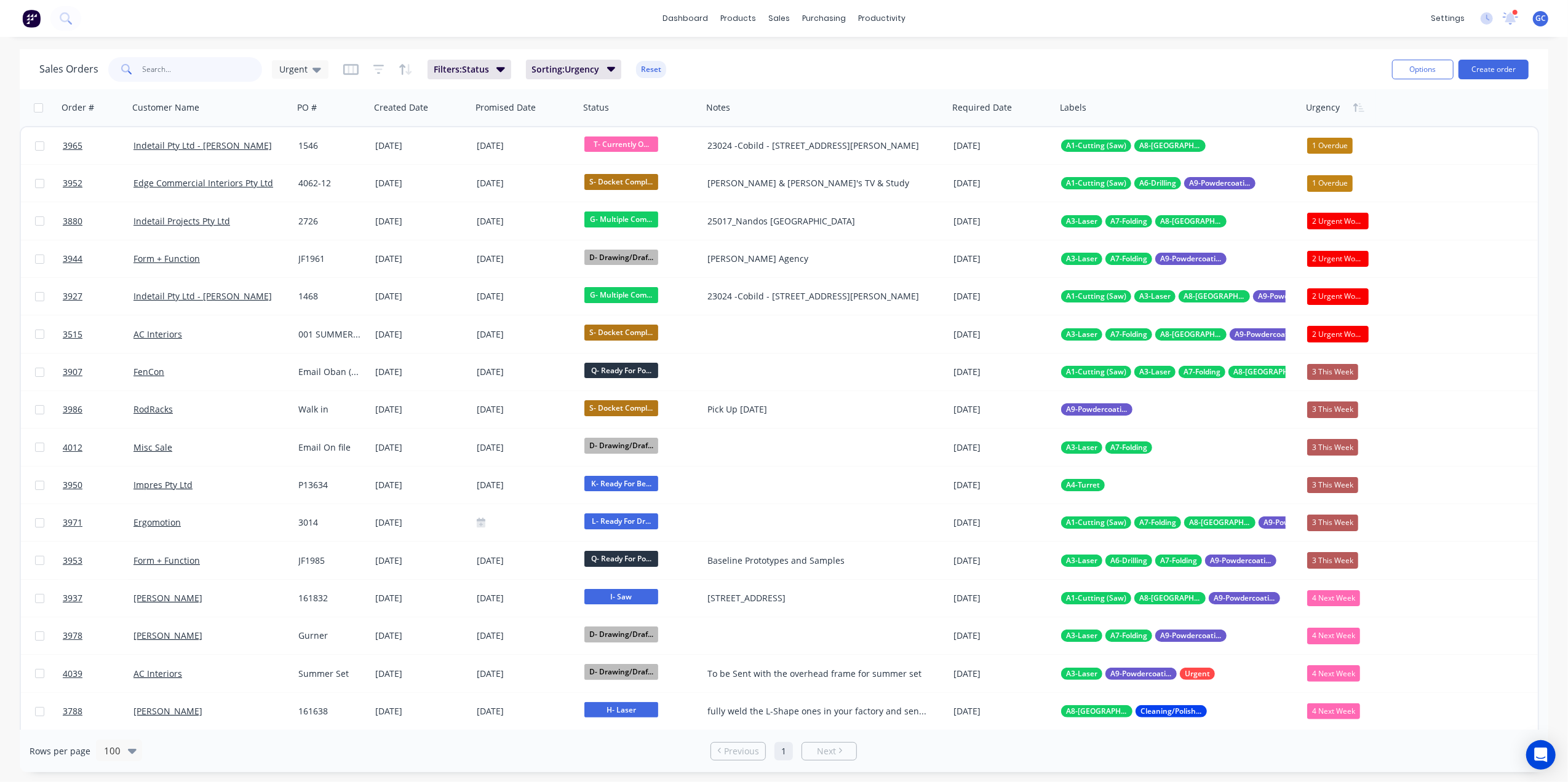
click at [216, 67] on input "text" at bounding box center [203, 70] width 120 height 25
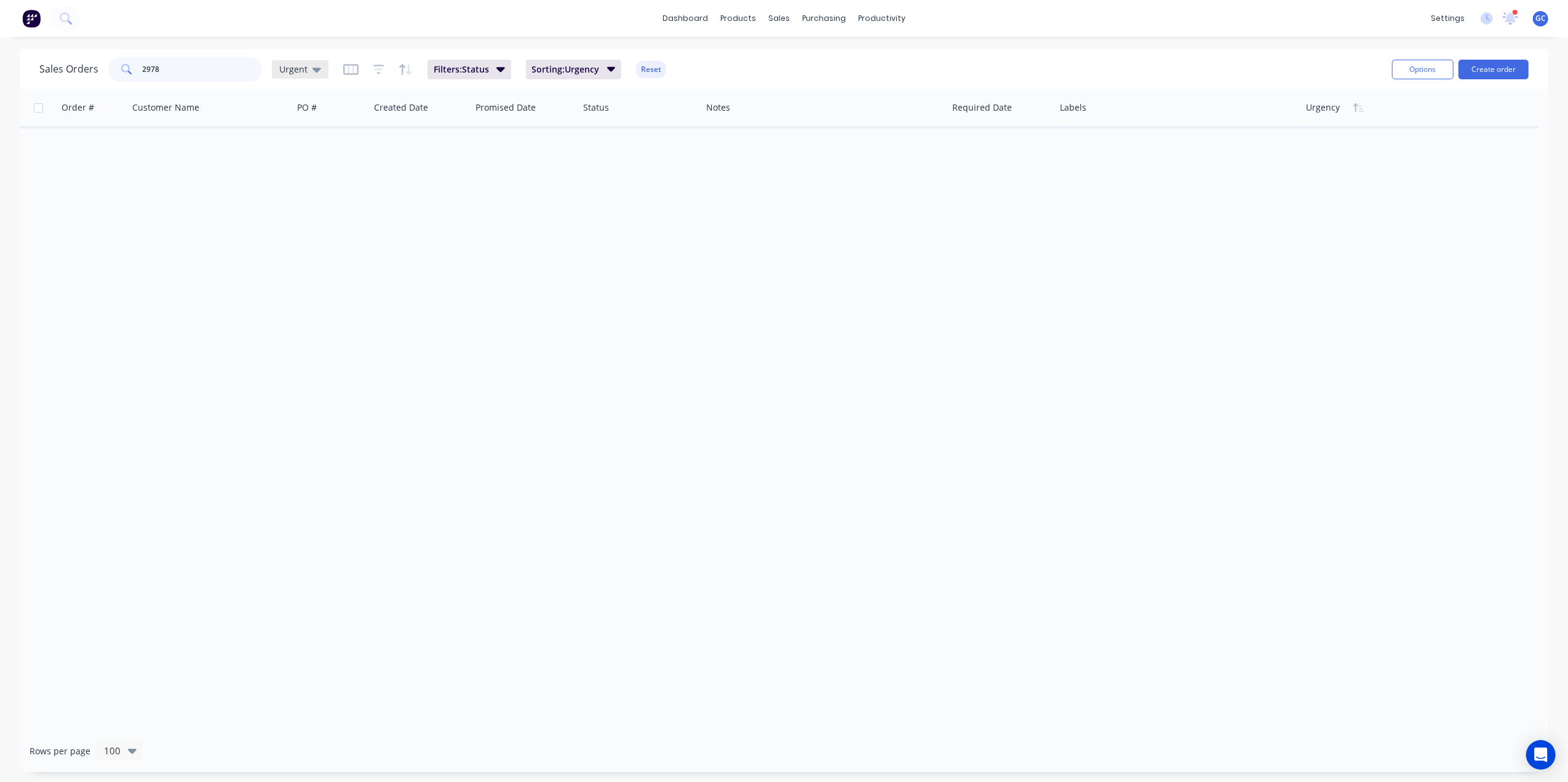
type input "2978"
click at [298, 67] on span "Urgent" at bounding box center [293, 69] width 28 height 13
click at [282, 291] on button "[PERSON_NAME]" at bounding box center [345, 296] width 140 height 14
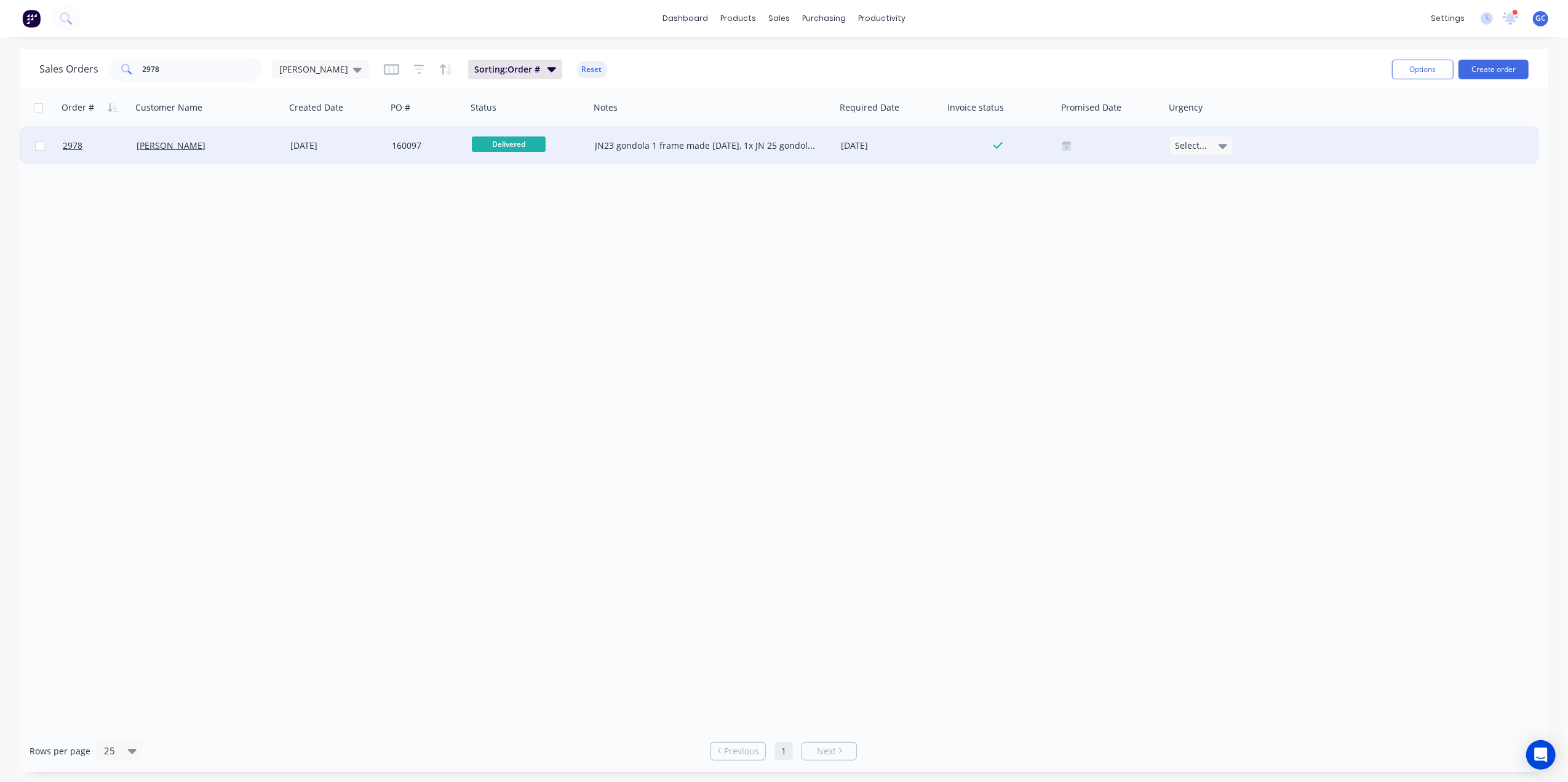
click at [444, 154] on div "160097" at bounding box center [426, 146] width 80 height 37
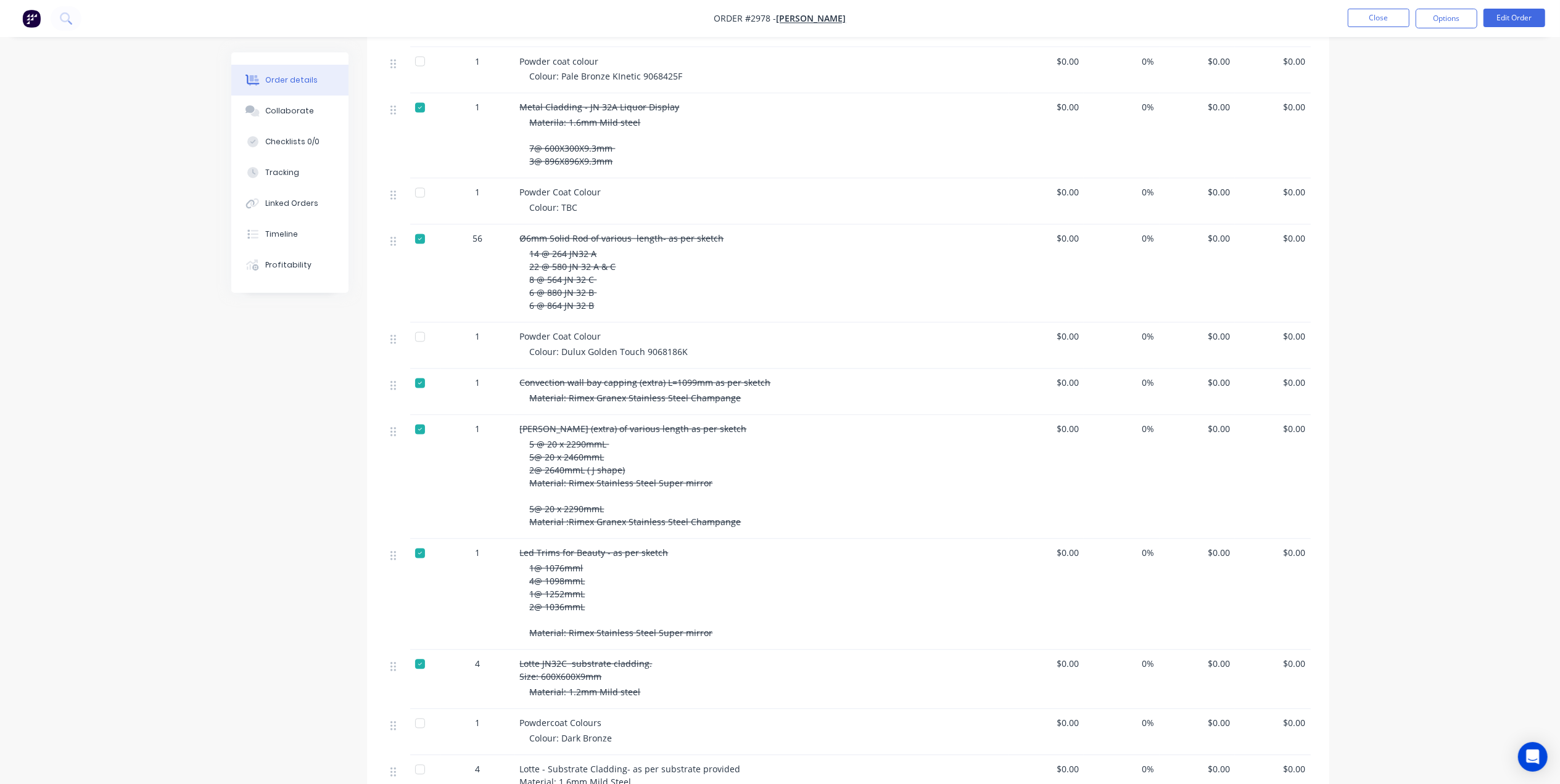
scroll to position [2543, 0]
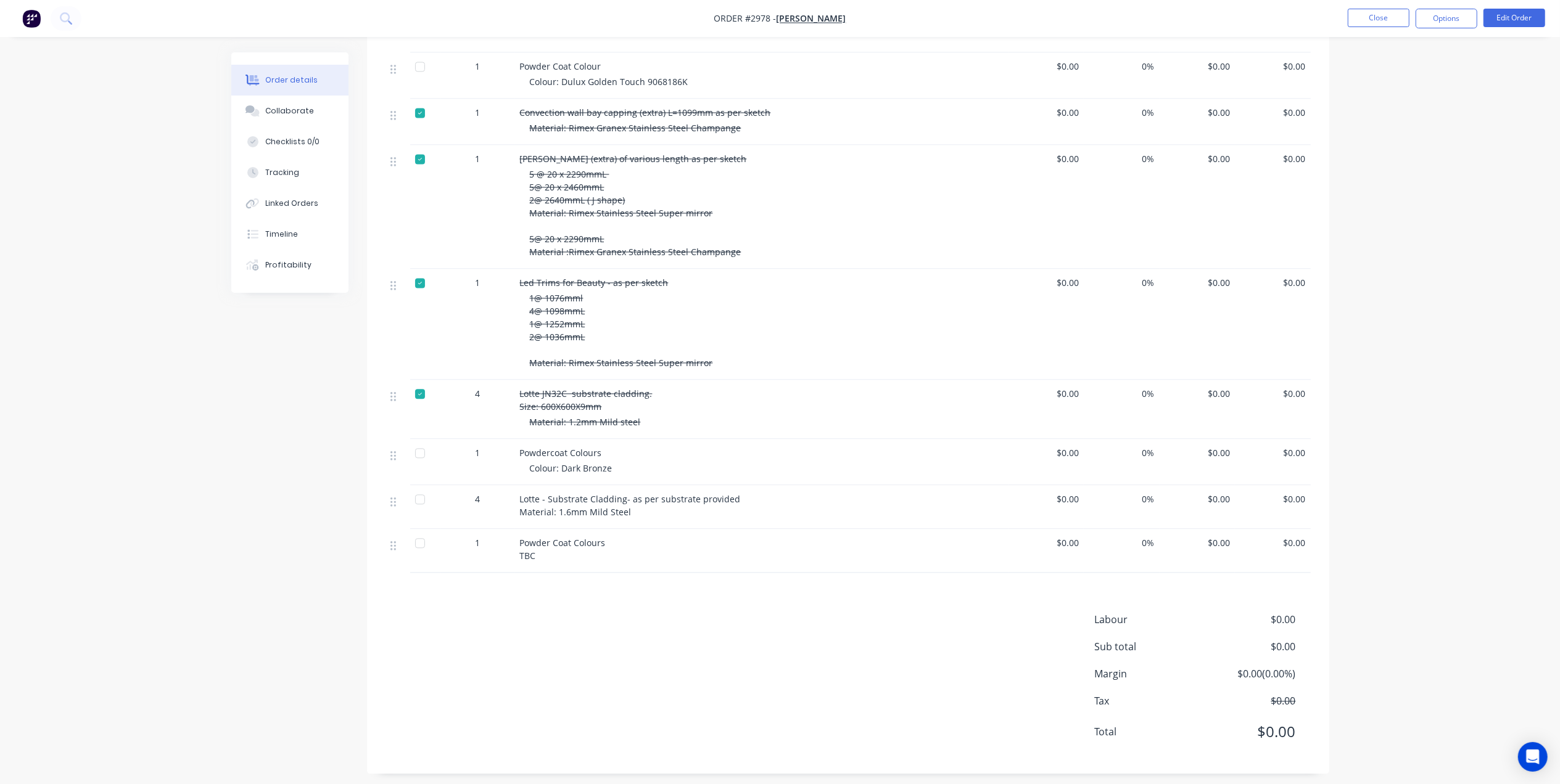
click at [417, 489] on div at bounding box center [420, 500] width 25 height 25
drag, startPoint x: 398, startPoint y: 451, endPoint x: 390, endPoint y: 523, distance: 72.4
drag, startPoint x: 397, startPoint y: 492, endPoint x: 405, endPoint y: 410, distance: 82.4
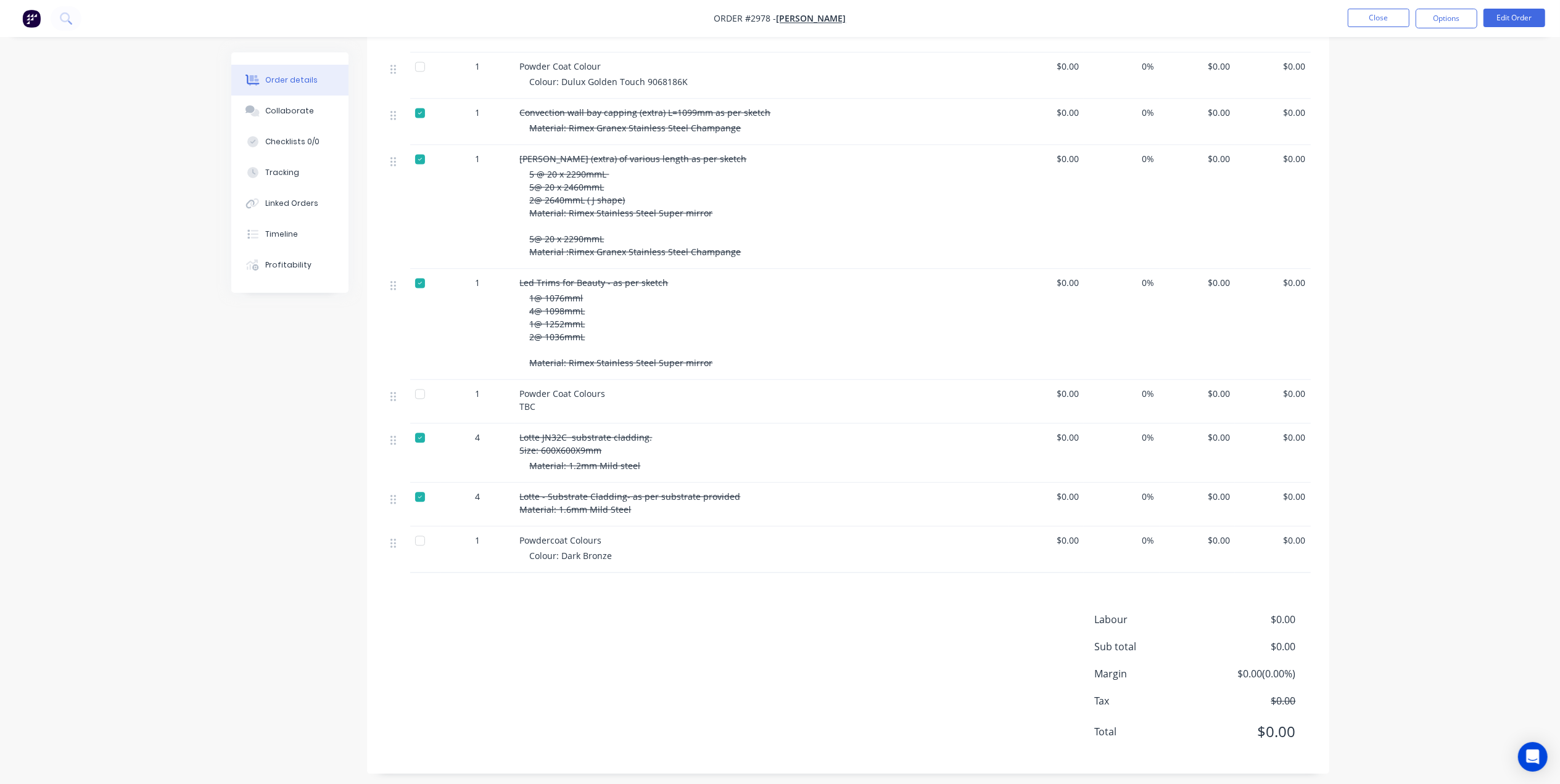
click at [422, 490] on div at bounding box center [420, 497] width 25 height 25
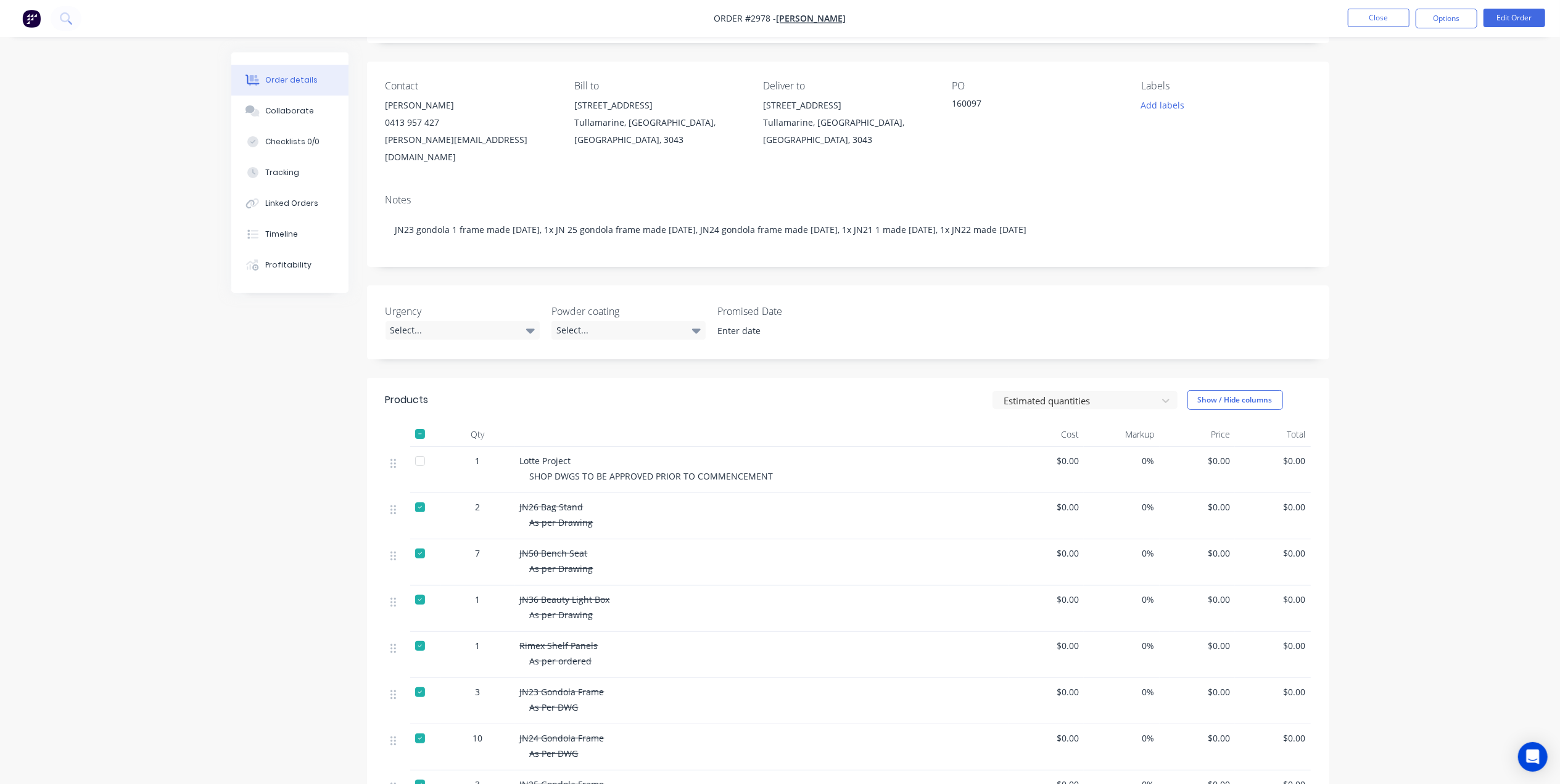
scroll to position [0, 0]
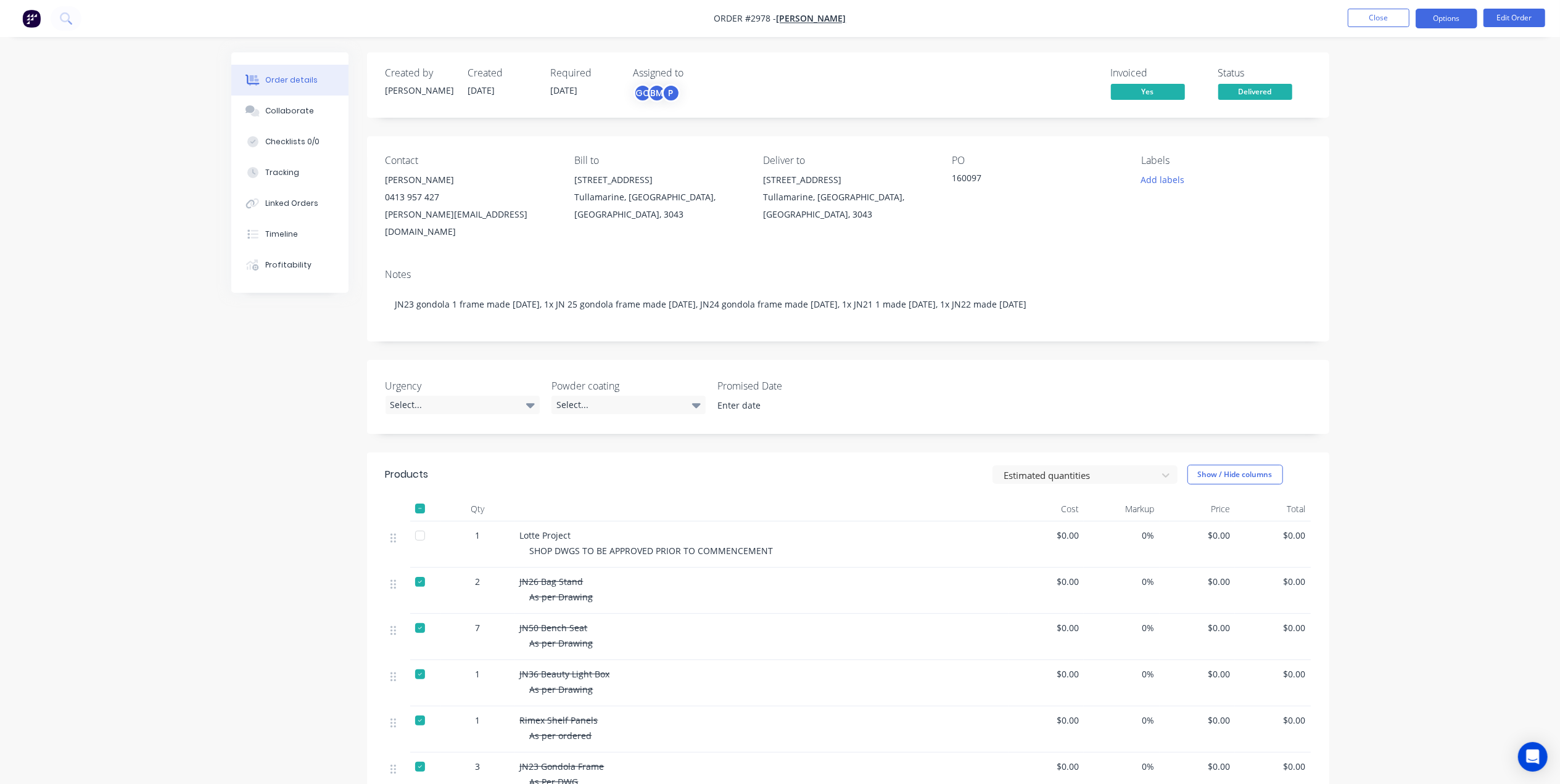
click at [1442, 25] on button "Options" at bounding box center [1447, 19] width 62 height 20
click at [1390, 142] on div "Work Order" at bounding box center [1409, 149] width 113 height 18
click at [1398, 129] on div "Without pricing" at bounding box center [1409, 124] width 113 height 18
click at [1434, 14] on button "Options" at bounding box center [1447, 19] width 62 height 20
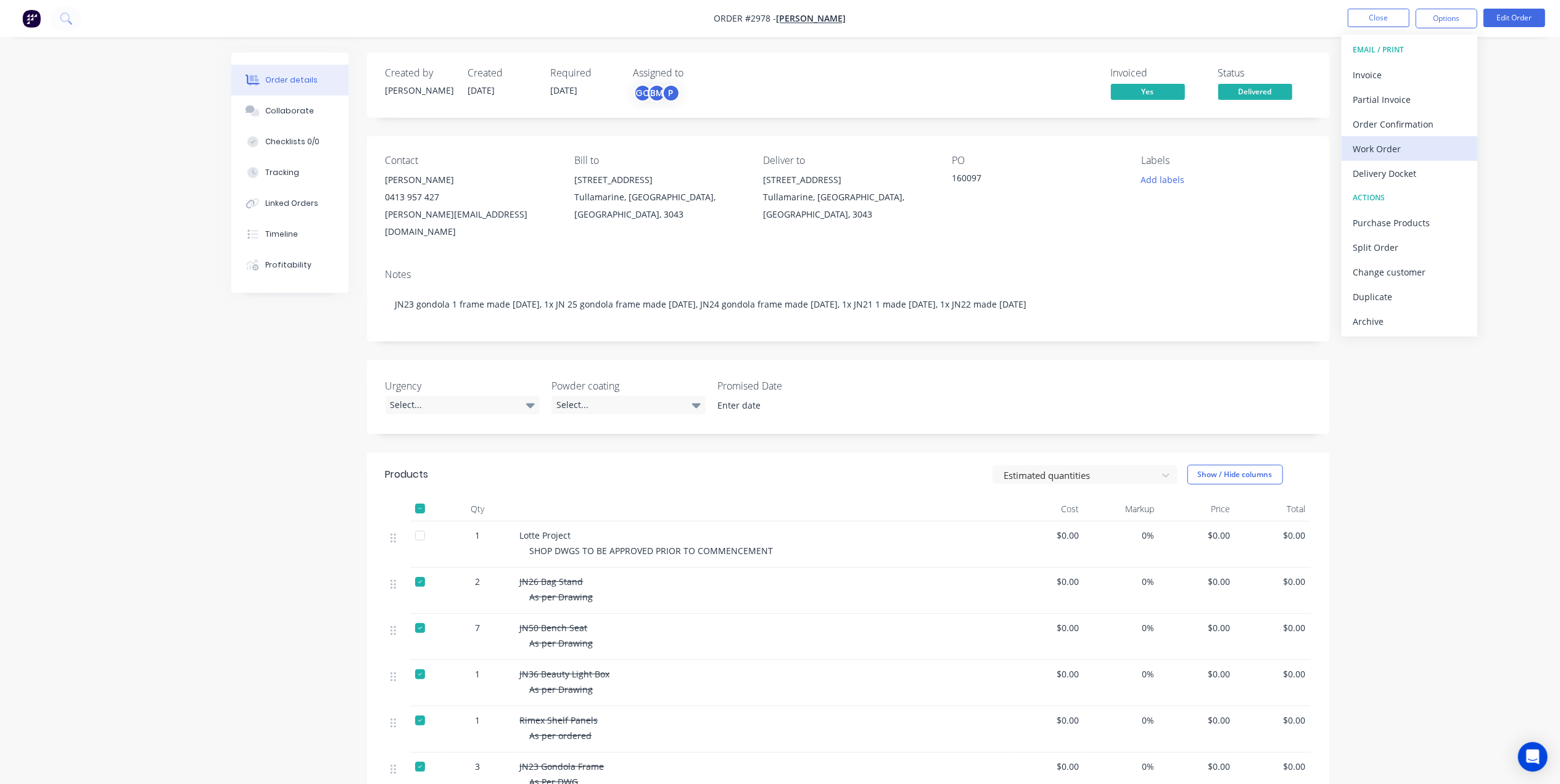
click at [1409, 151] on div "Work Order" at bounding box center [1409, 149] width 113 height 18
click at [1408, 152] on div "Custom" at bounding box center [1409, 149] width 113 height 18
click at [1397, 126] on div "Without pricing" at bounding box center [1409, 124] width 113 height 18
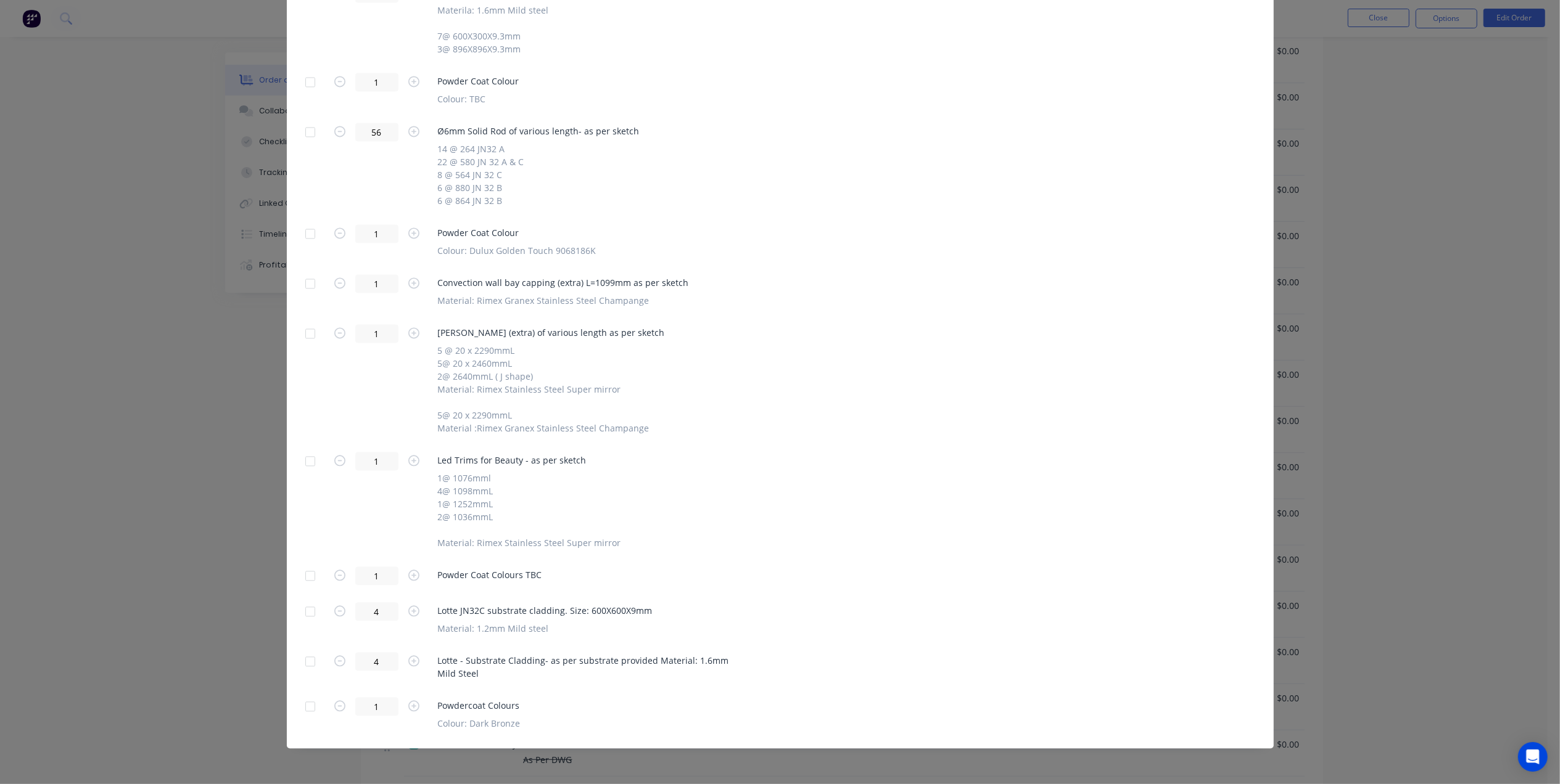
scroll to position [657, 0]
click at [298, 664] on div at bounding box center [310, 661] width 25 height 25
click at [304, 709] on div at bounding box center [310, 707] width 25 height 25
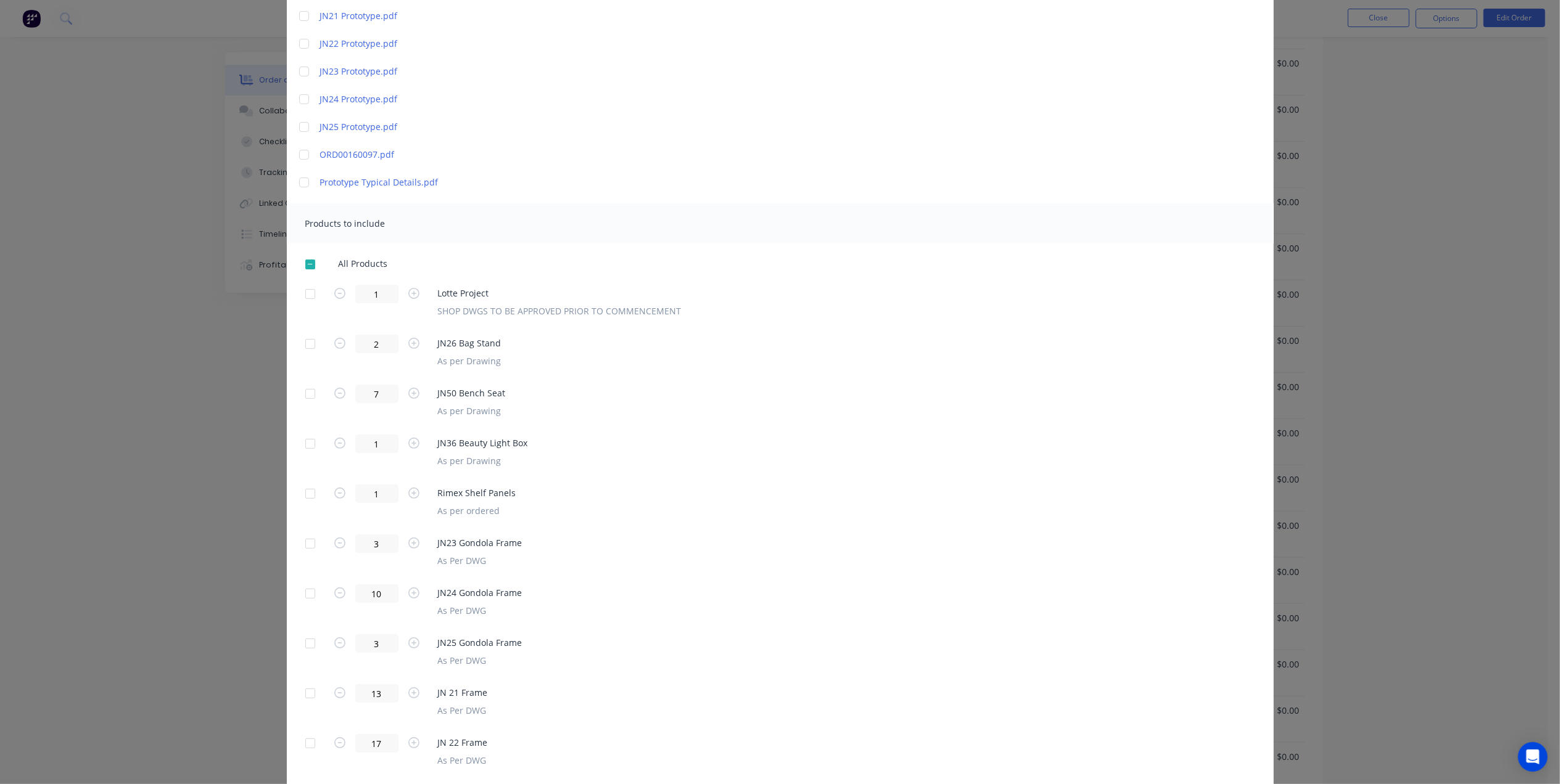
scroll to position [0, 0]
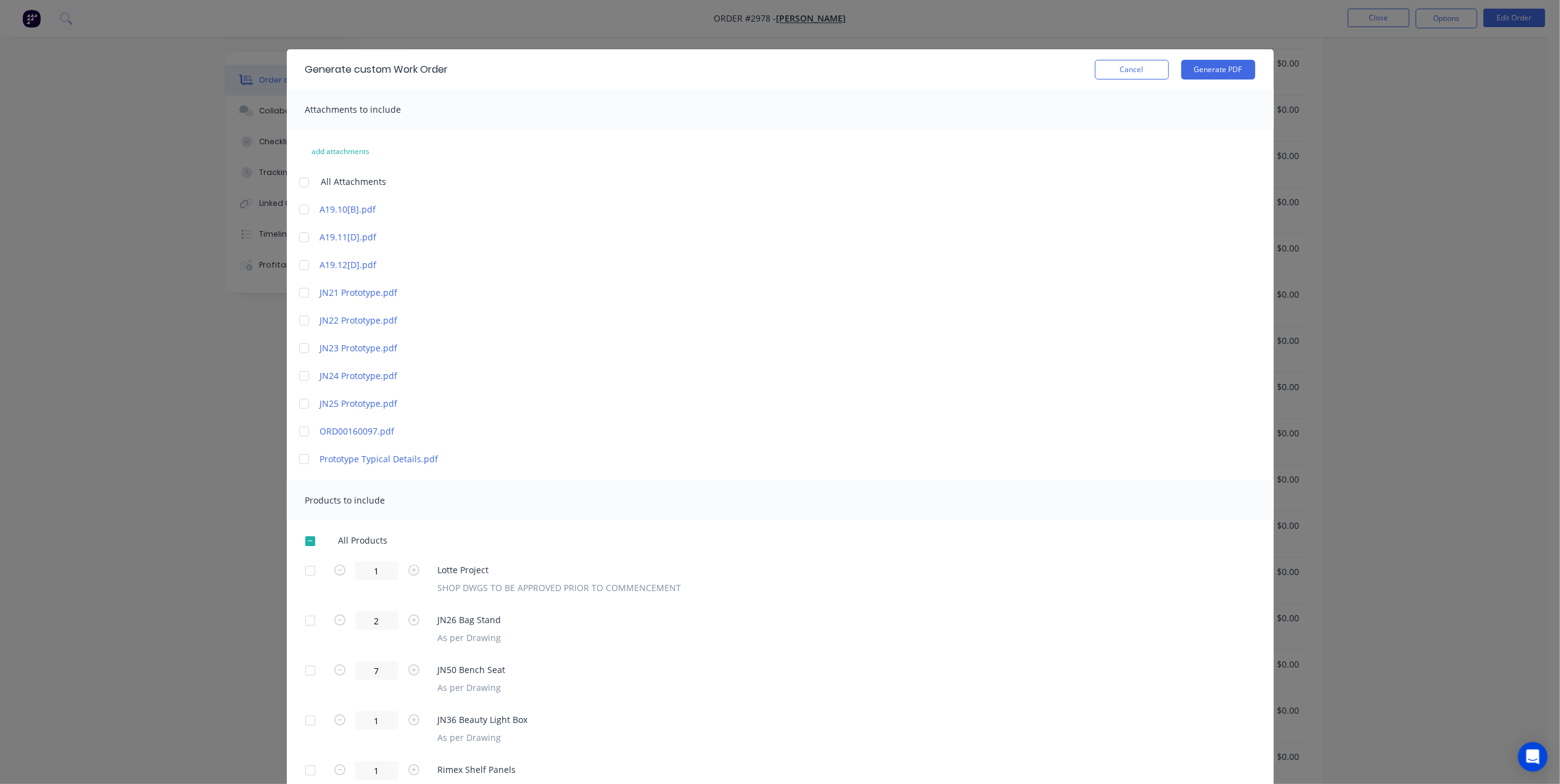
click at [310, 572] on div at bounding box center [310, 571] width 25 height 25
click at [1230, 70] on button "Generate PDF" at bounding box center [1218, 70] width 74 height 20
click at [1110, 68] on button "Cancel" at bounding box center [1131, 70] width 74 height 20
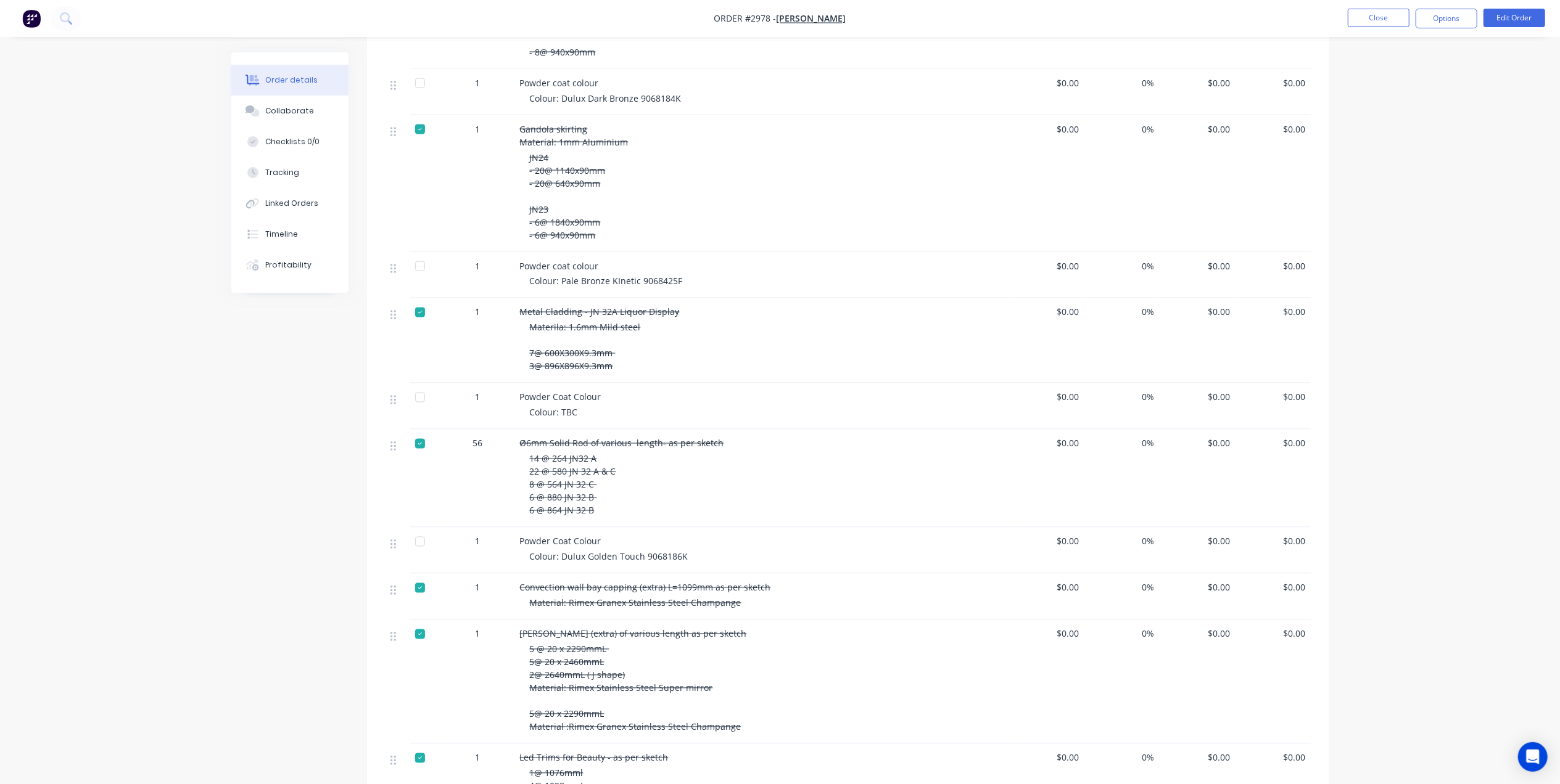
scroll to position [2543, 0]
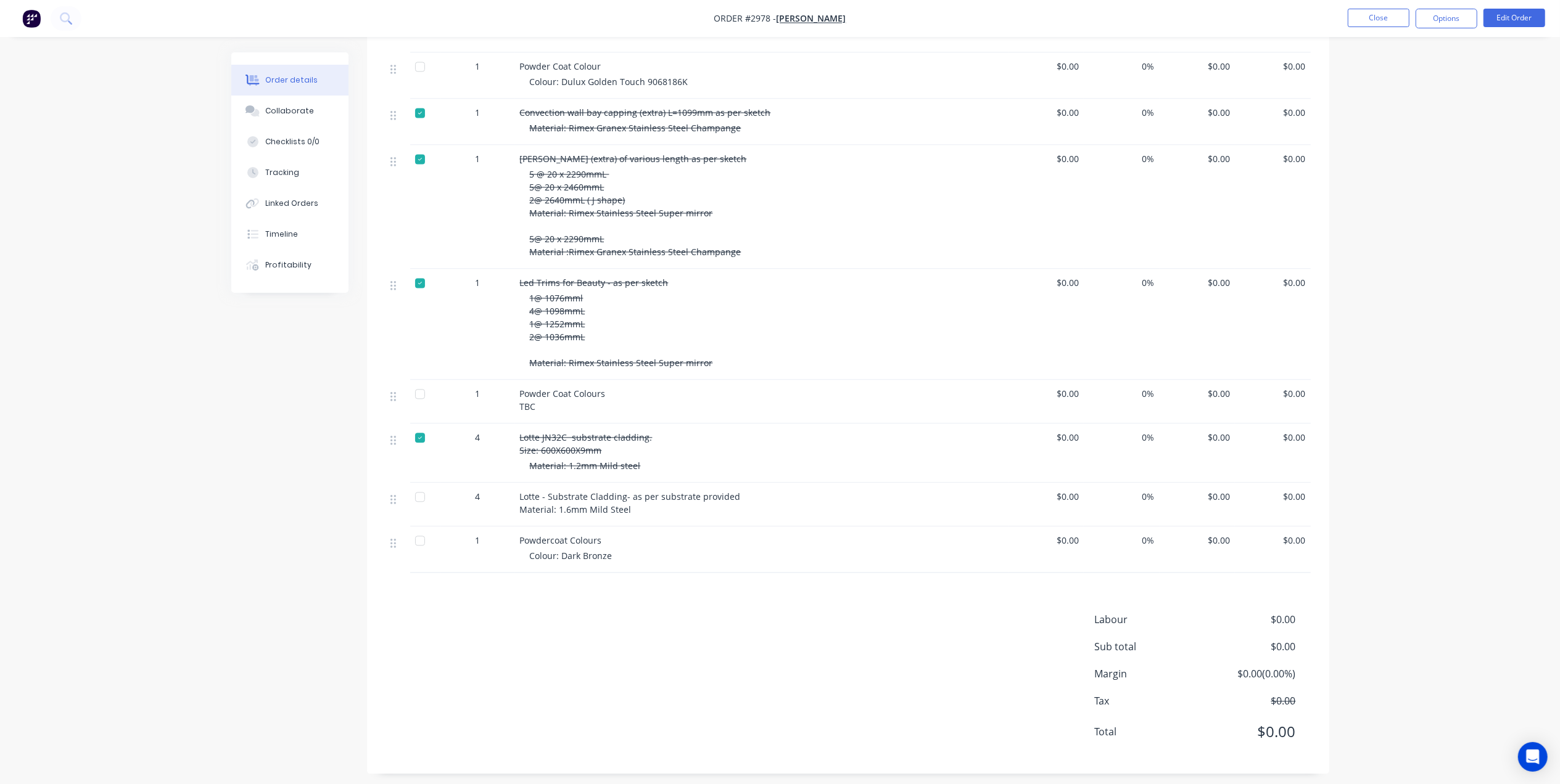
click at [426, 387] on div at bounding box center [420, 394] width 25 height 25
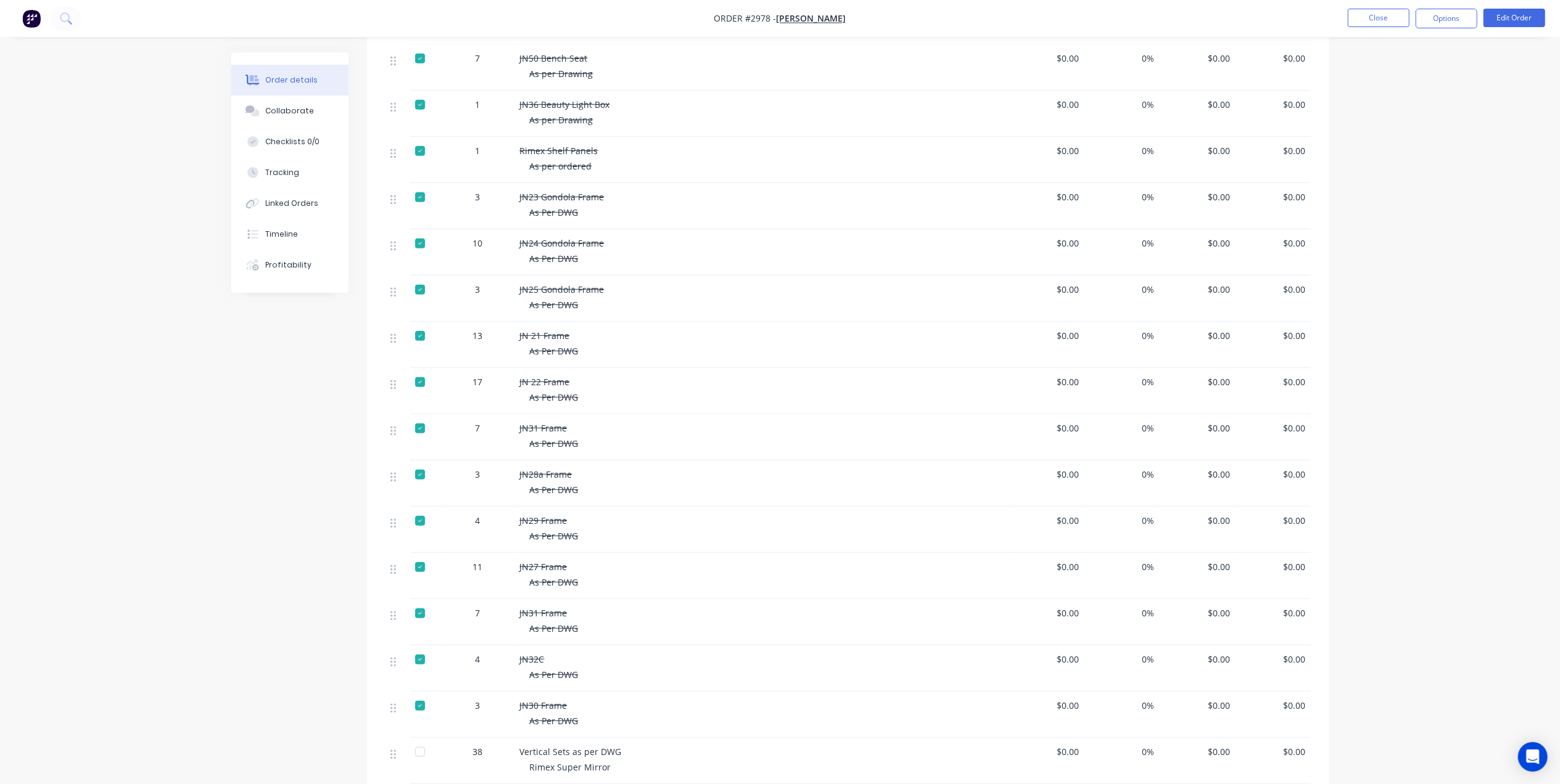
scroll to position [0, 0]
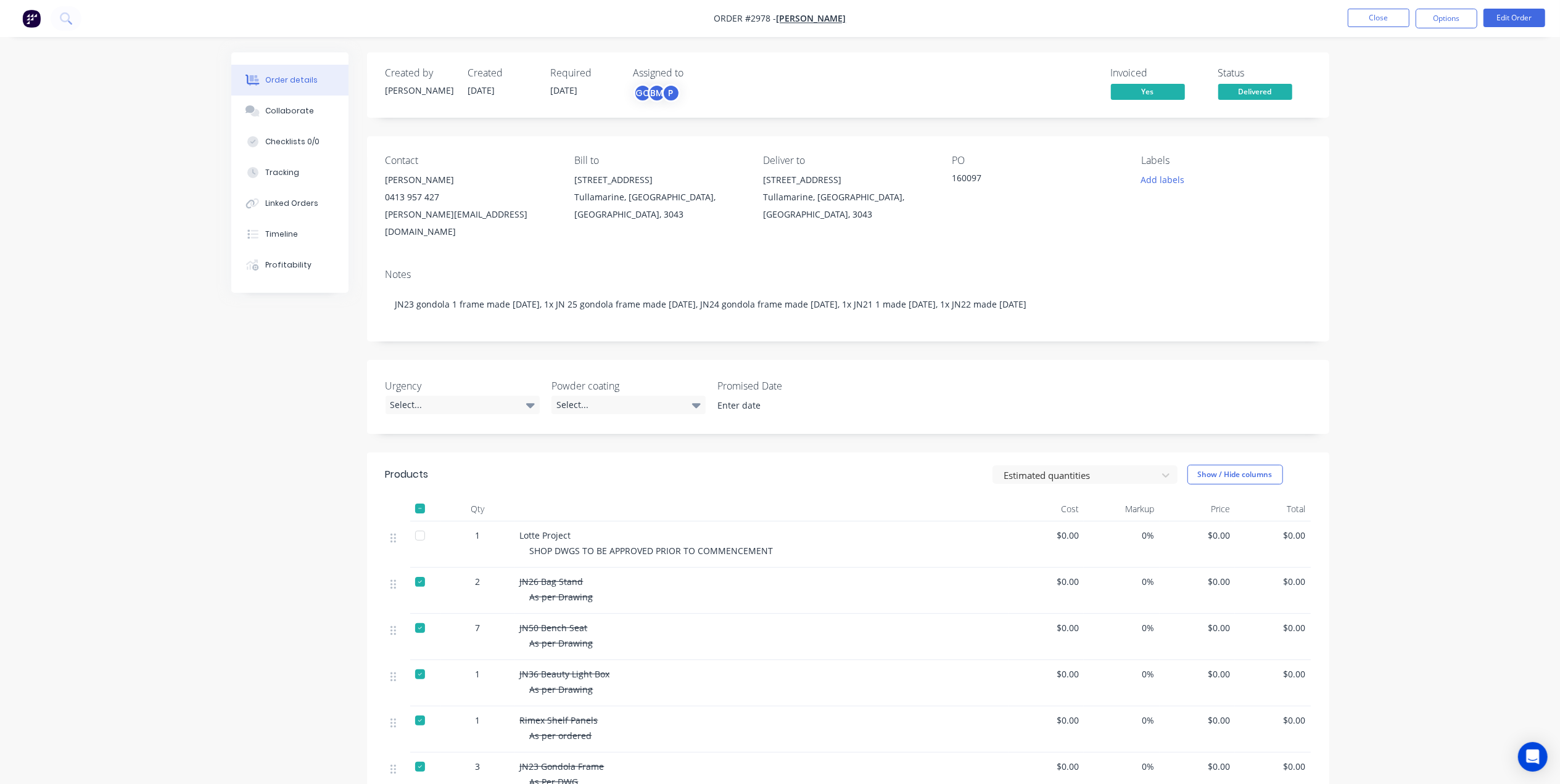
click at [426, 497] on div at bounding box center [420, 509] width 25 height 25
click at [420, 497] on div at bounding box center [420, 509] width 25 height 25
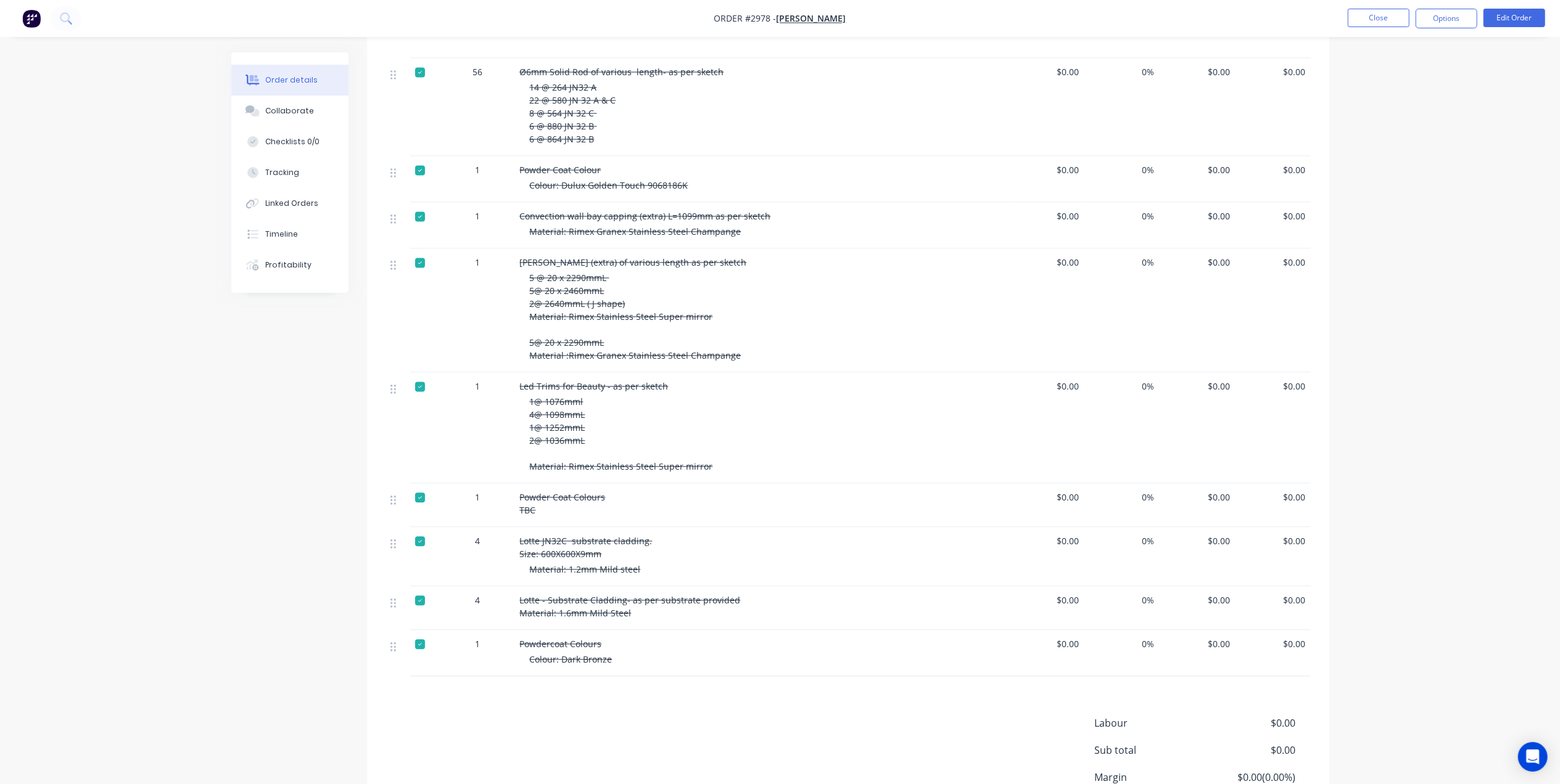
scroll to position [2543, 0]
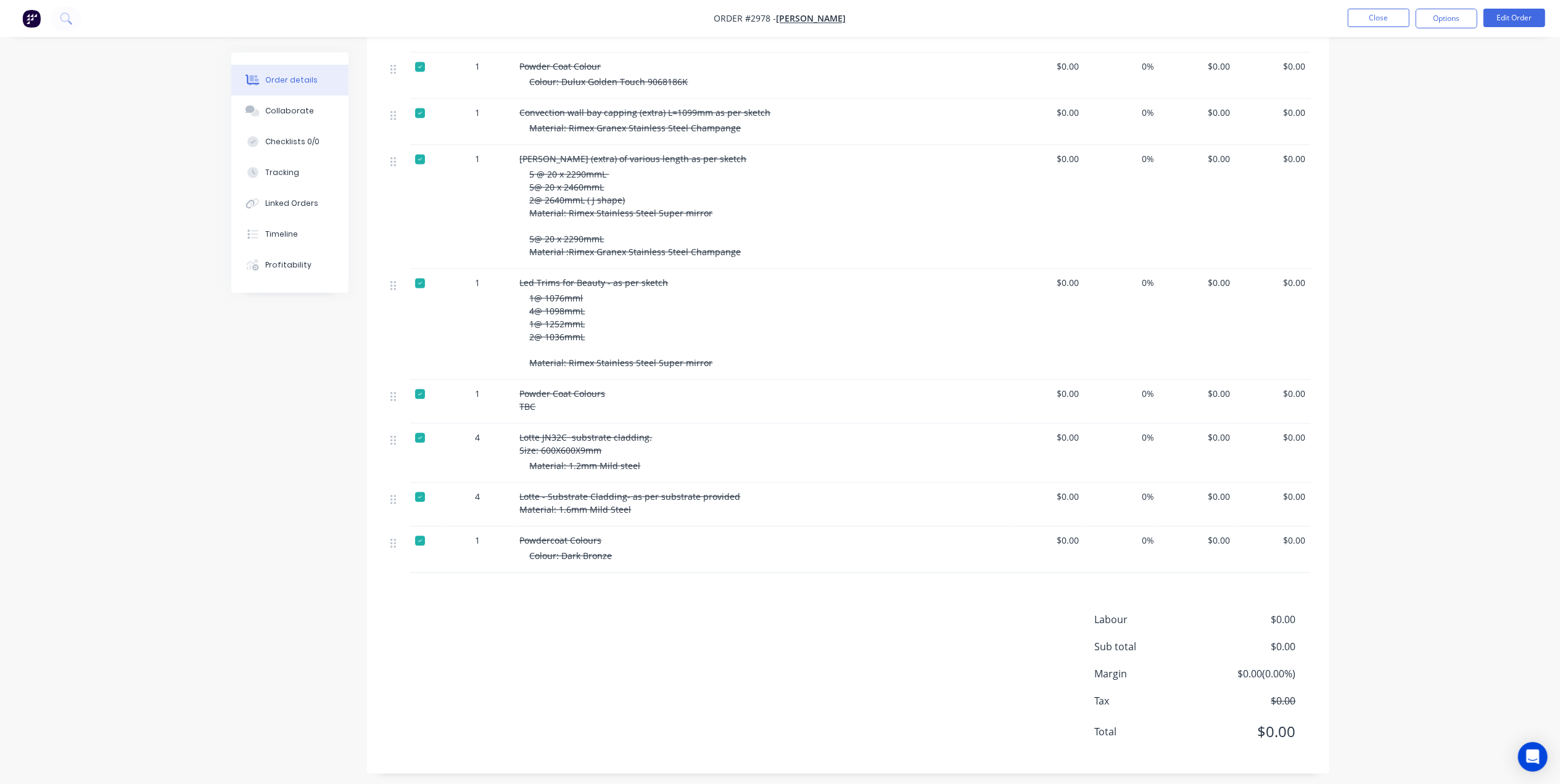
click at [425, 534] on div at bounding box center [420, 541] width 25 height 25
click at [423, 494] on div at bounding box center [420, 497] width 25 height 25
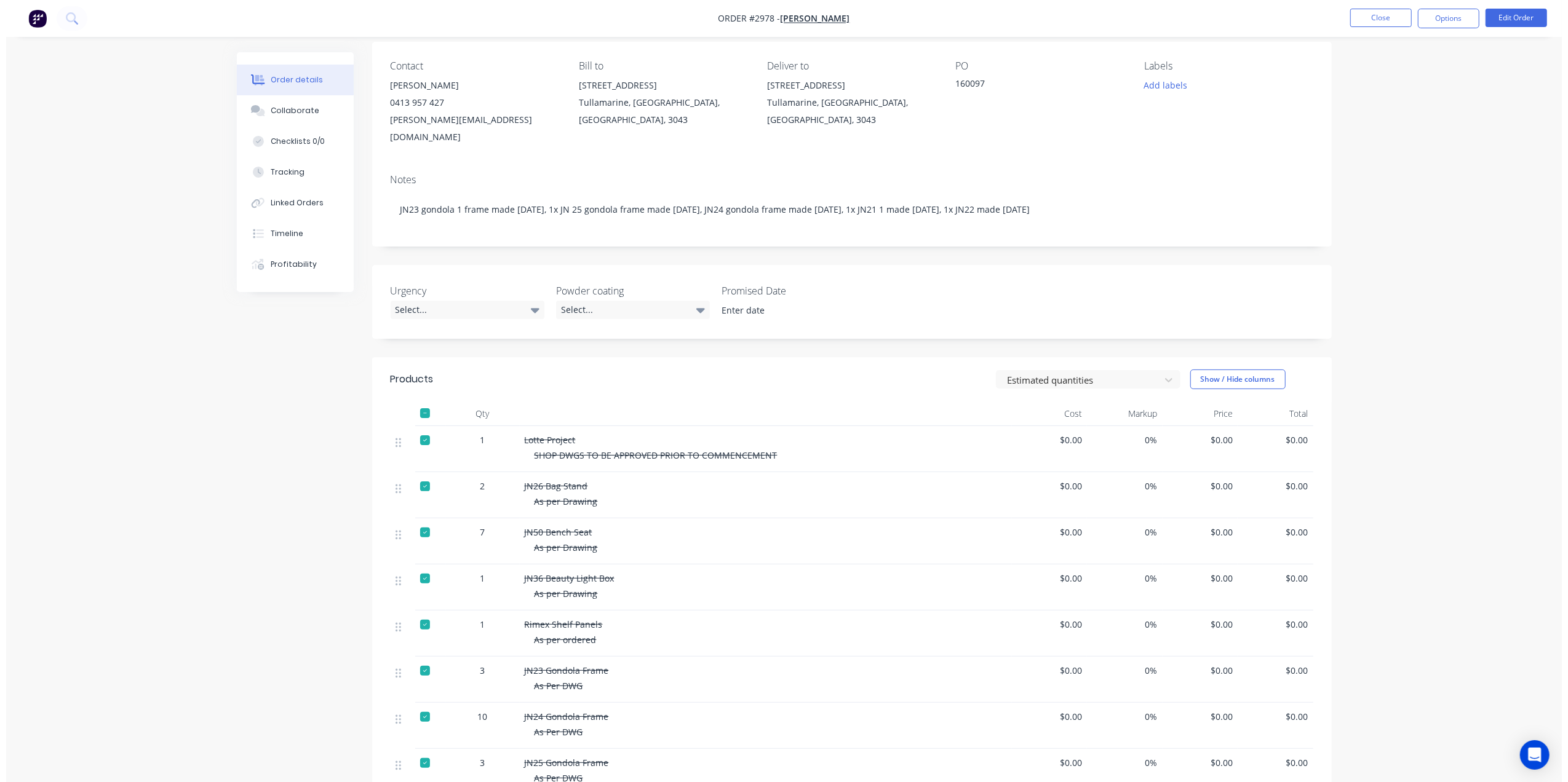
scroll to position [0, 0]
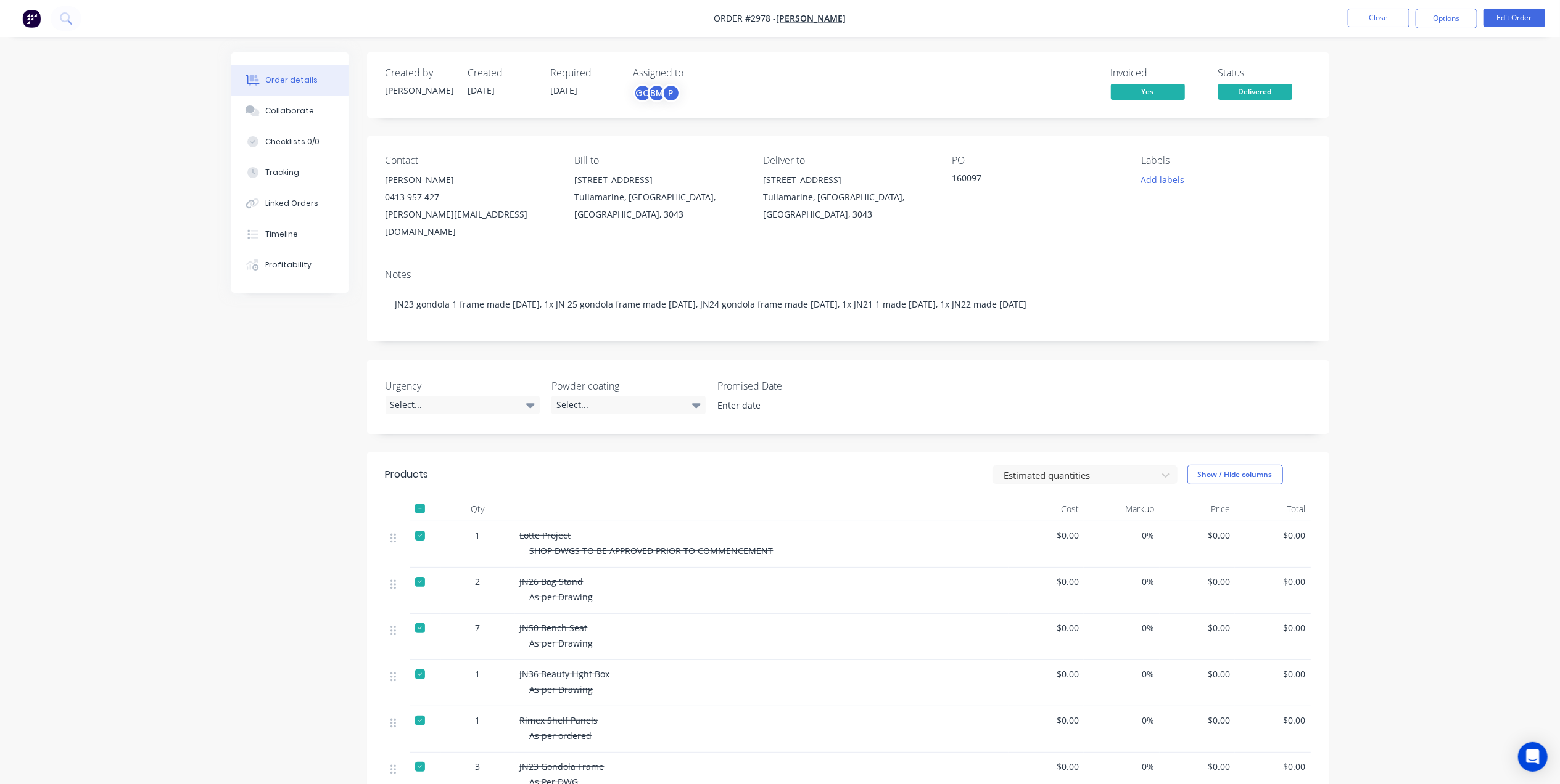
click at [1400, 28] on li "Close" at bounding box center [1379, 19] width 62 height 20
click at [1397, 25] on button "Close" at bounding box center [1379, 18] width 62 height 19
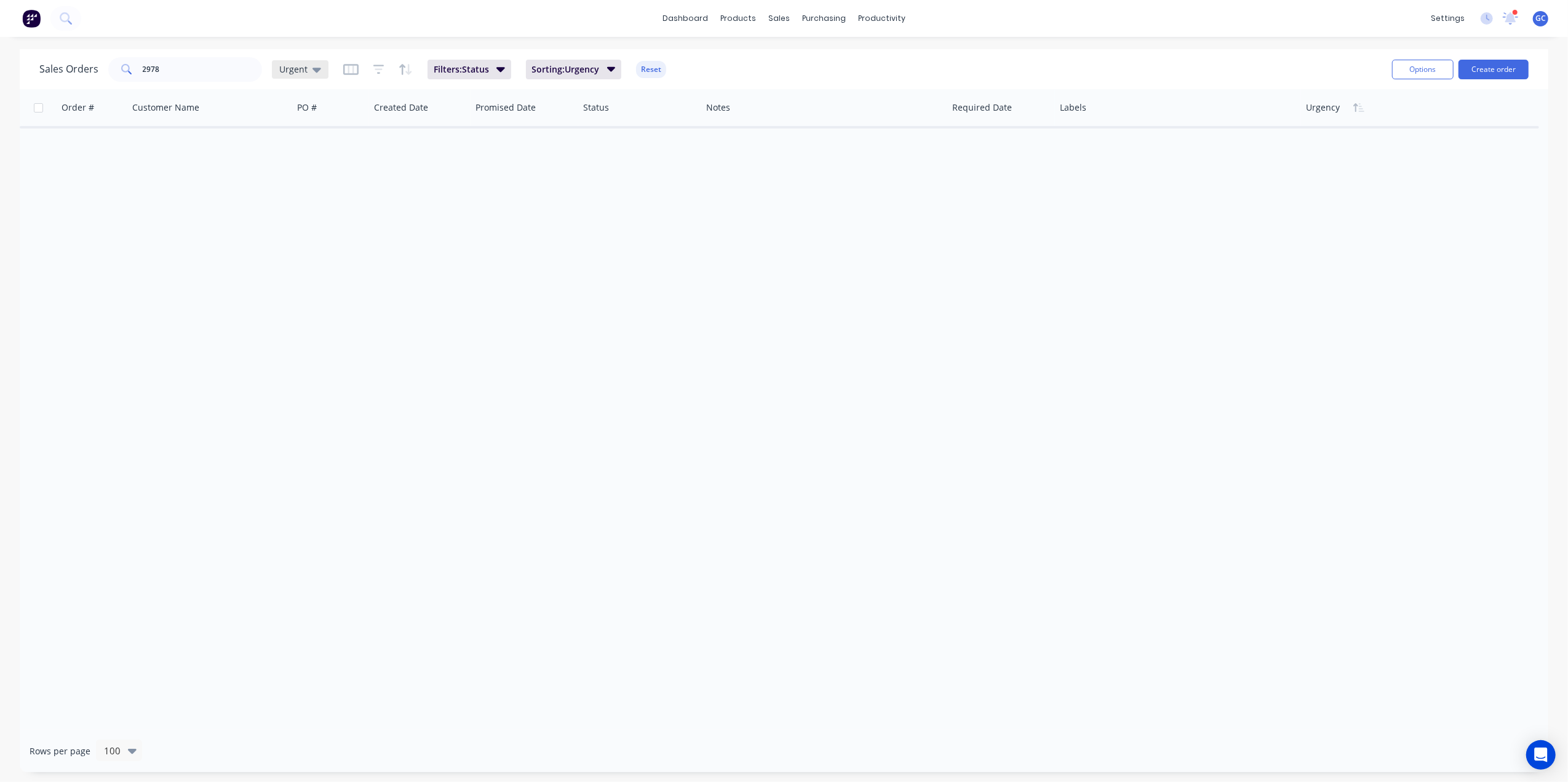
click at [285, 65] on span "Urgent" at bounding box center [293, 69] width 28 height 13
click at [306, 291] on button "[PERSON_NAME]" at bounding box center [345, 296] width 140 height 14
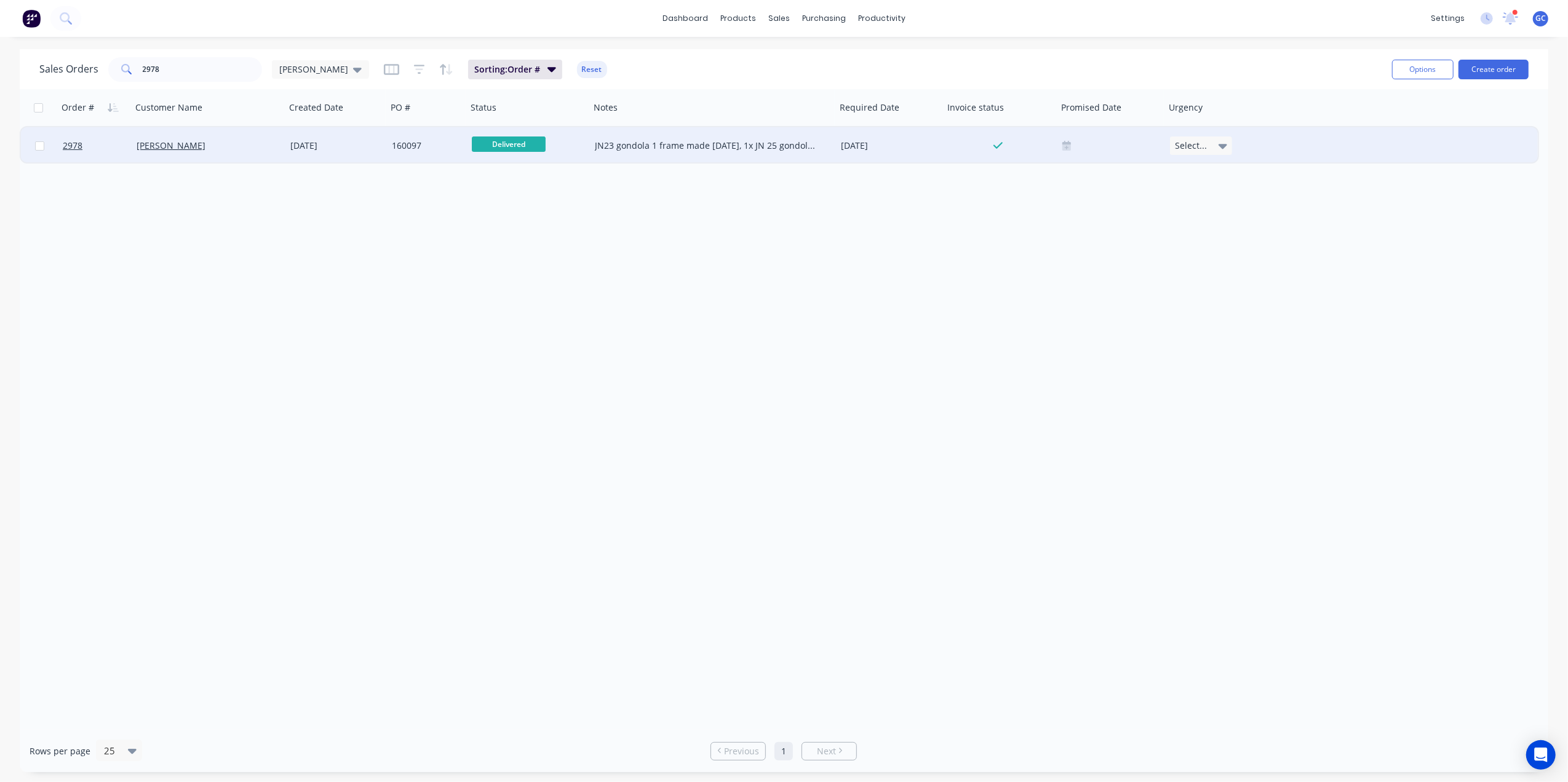
click at [500, 141] on span "Delivered" at bounding box center [508, 144] width 74 height 15
click at [507, 280] on span "H- Laser" at bounding box center [494, 284] width 34 height 12
click at [197, 57] on input "2978" at bounding box center [203, 70] width 120 height 25
drag, startPoint x: 192, startPoint y: 67, endPoint x: 64, endPoint y: 63, distance: 128.1
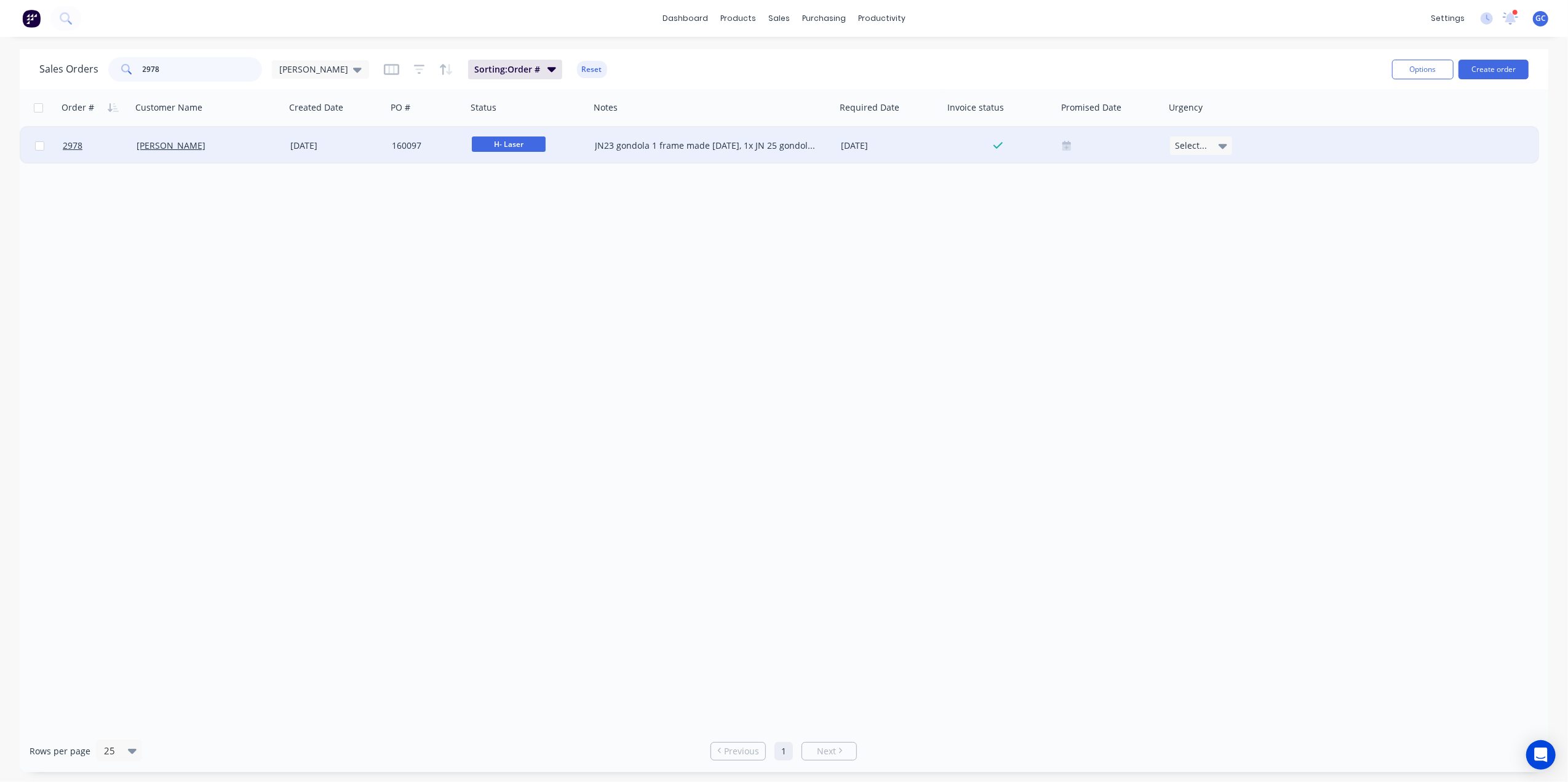
click at [64, 63] on div "Sales Orders 2978 [PERSON_NAME]" at bounding box center [204, 70] width 330 height 25
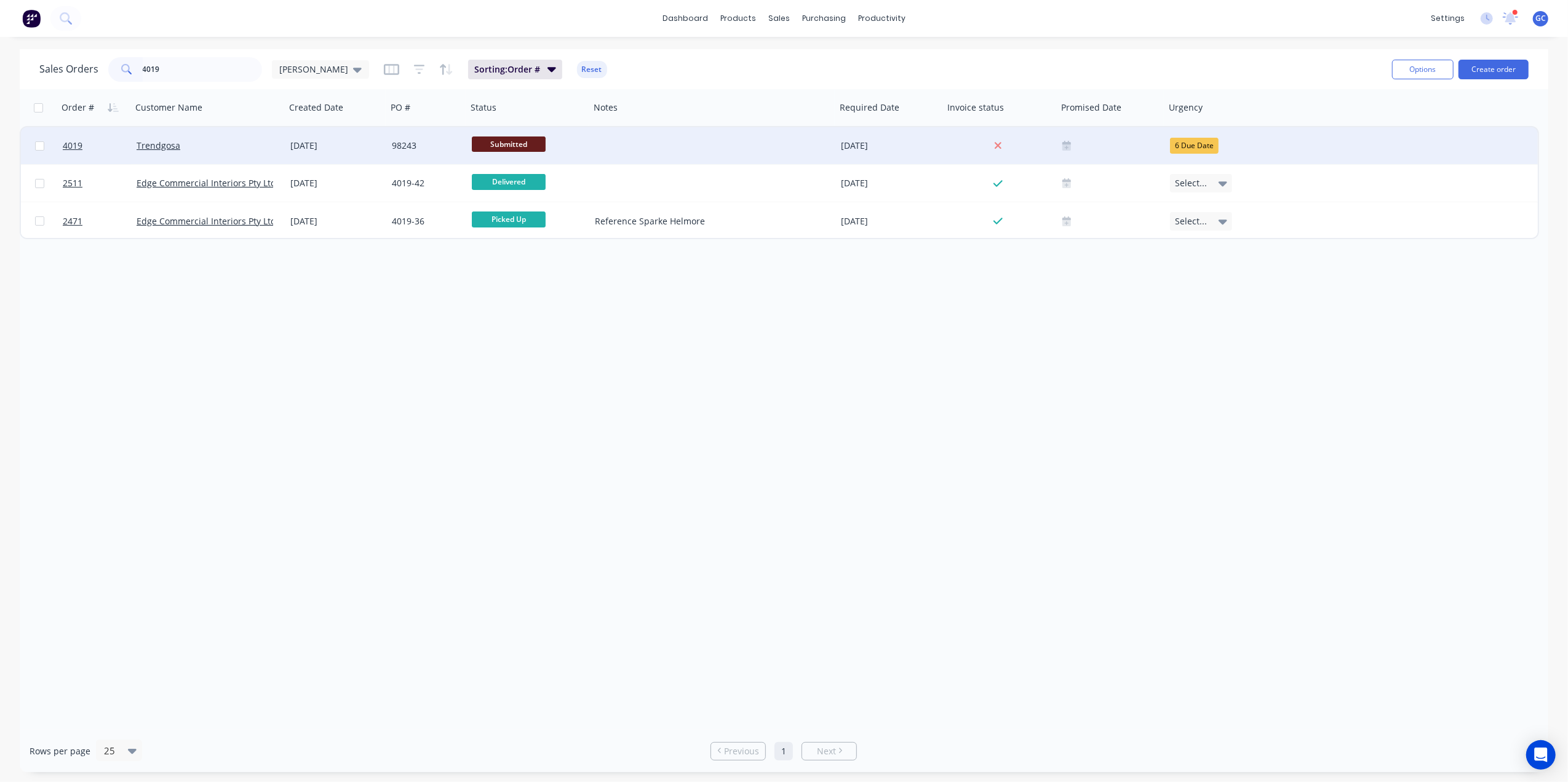
click at [490, 137] on span "Submitted" at bounding box center [508, 144] width 74 height 15
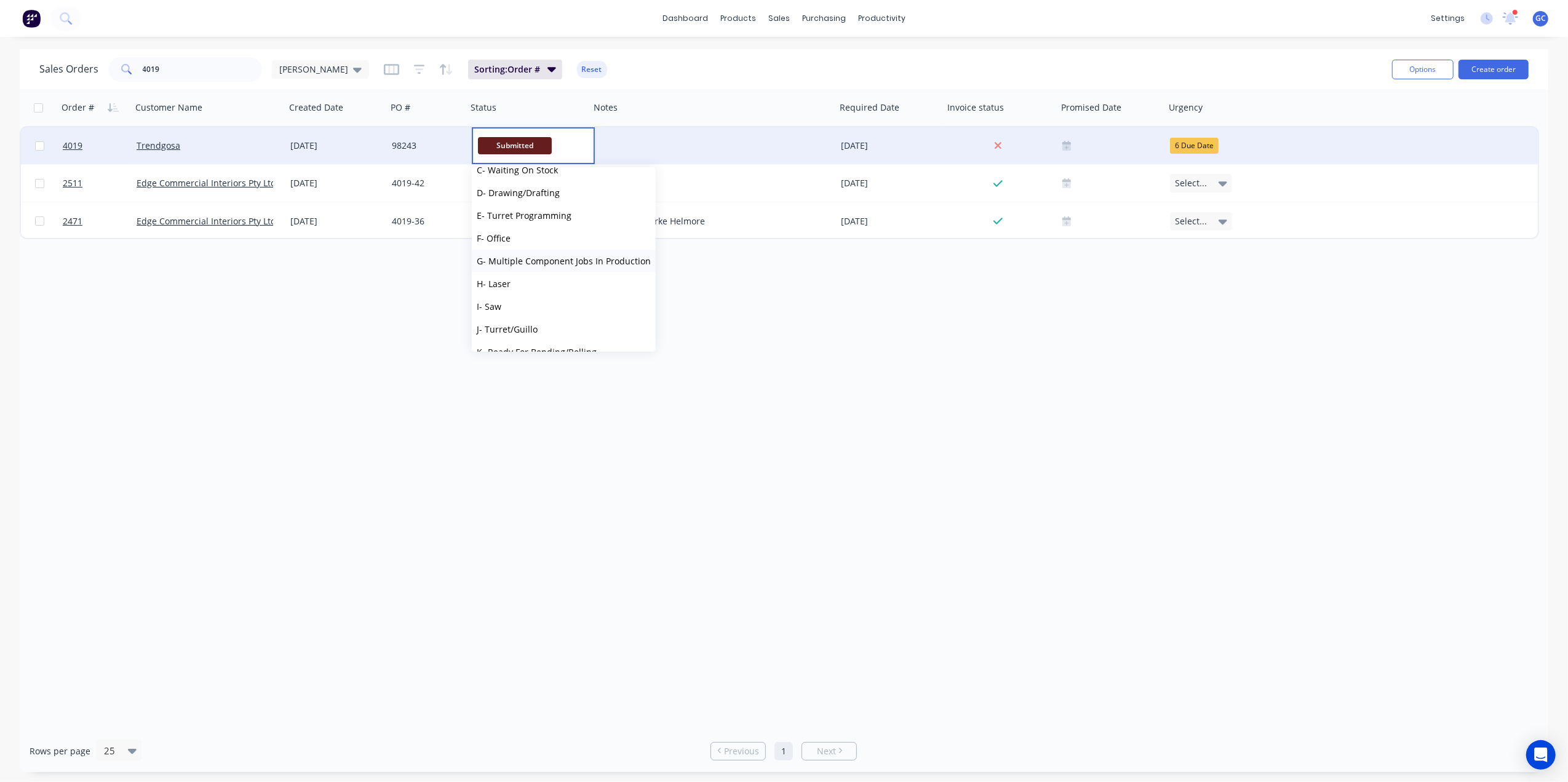
click at [566, 262] on span "G- Multiple Component Jobs In Production" at bounding box center [564, 261] width 174 height 12
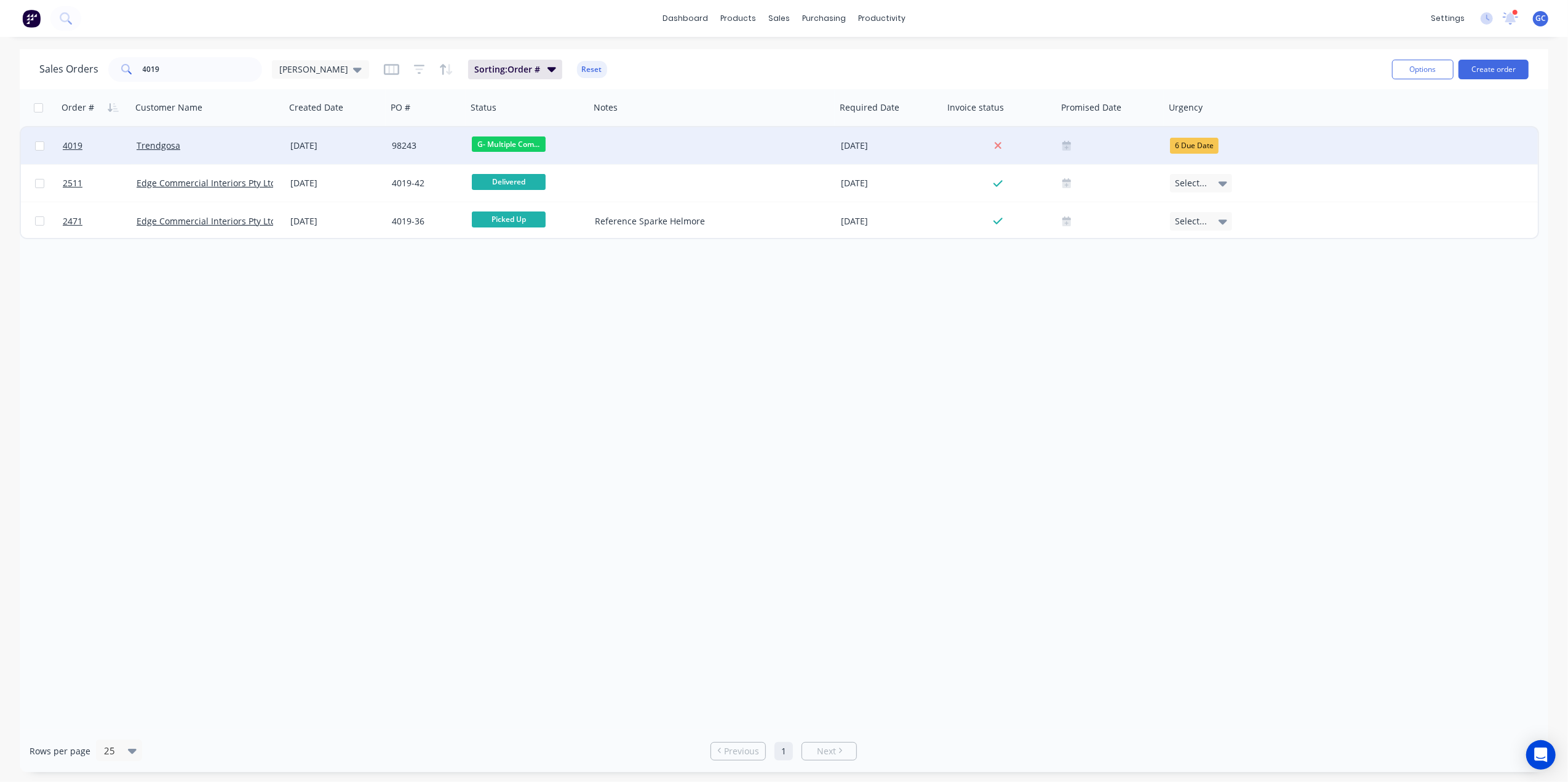
click at [196, 86] on div "Sales Orders 4019 [PERSON_NAME] Sorting: Order # Reset Options Create order" at bounding box center [784, 69] width 1528 height 40
drag, startPoint x: 198, startPoint y: 71, endPoint x: 89, endPoint y: 69, distance: 109.0
click at [89, 69] on div "Sales Orders 4019 [PERSON_NAME]" at bounding box center [204, 70] width 330 height 25
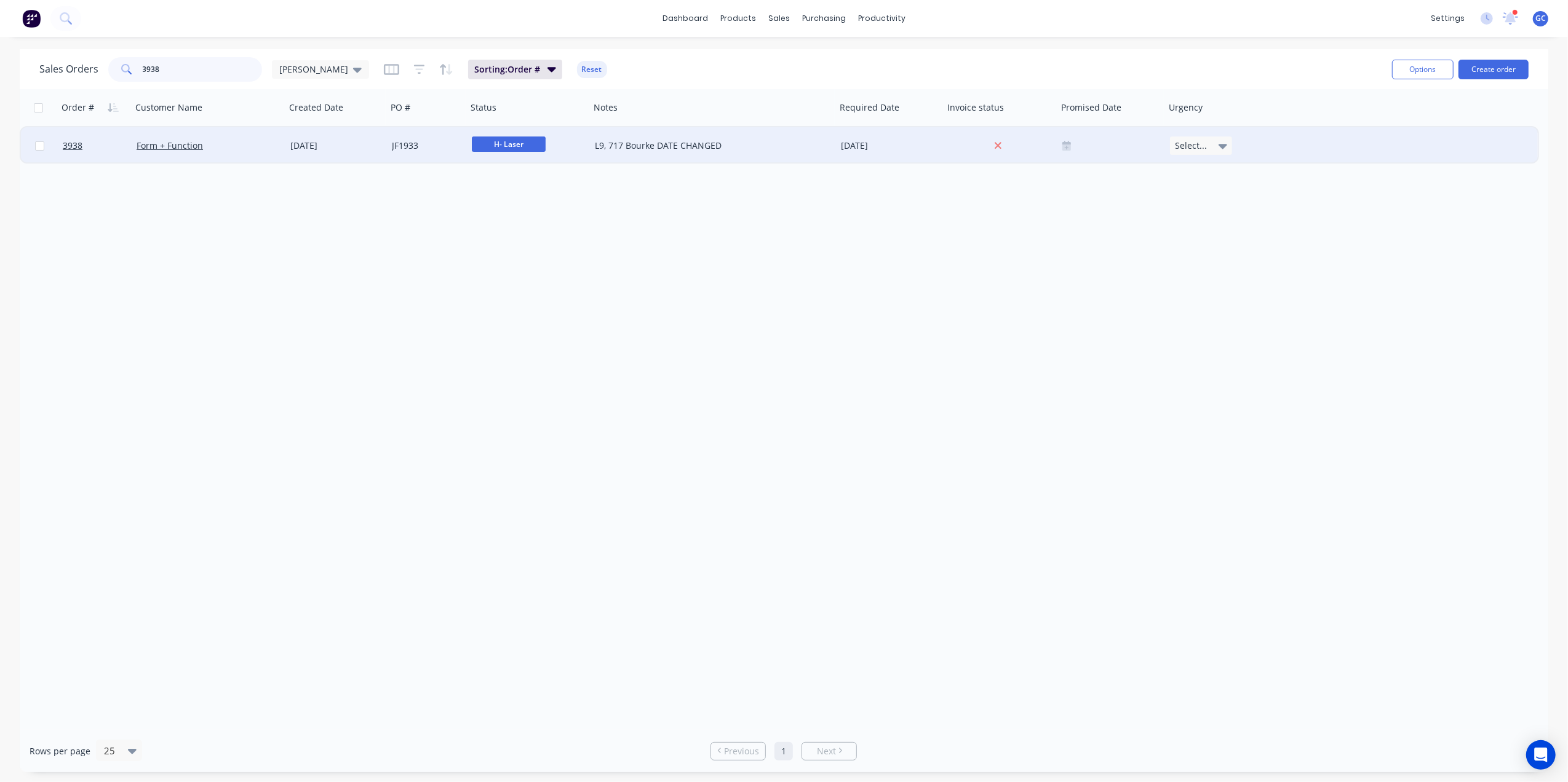
type input "3938"
click at [497, 141] on span "H- Laser" at bounding box center [508, 144] width 74 height 15
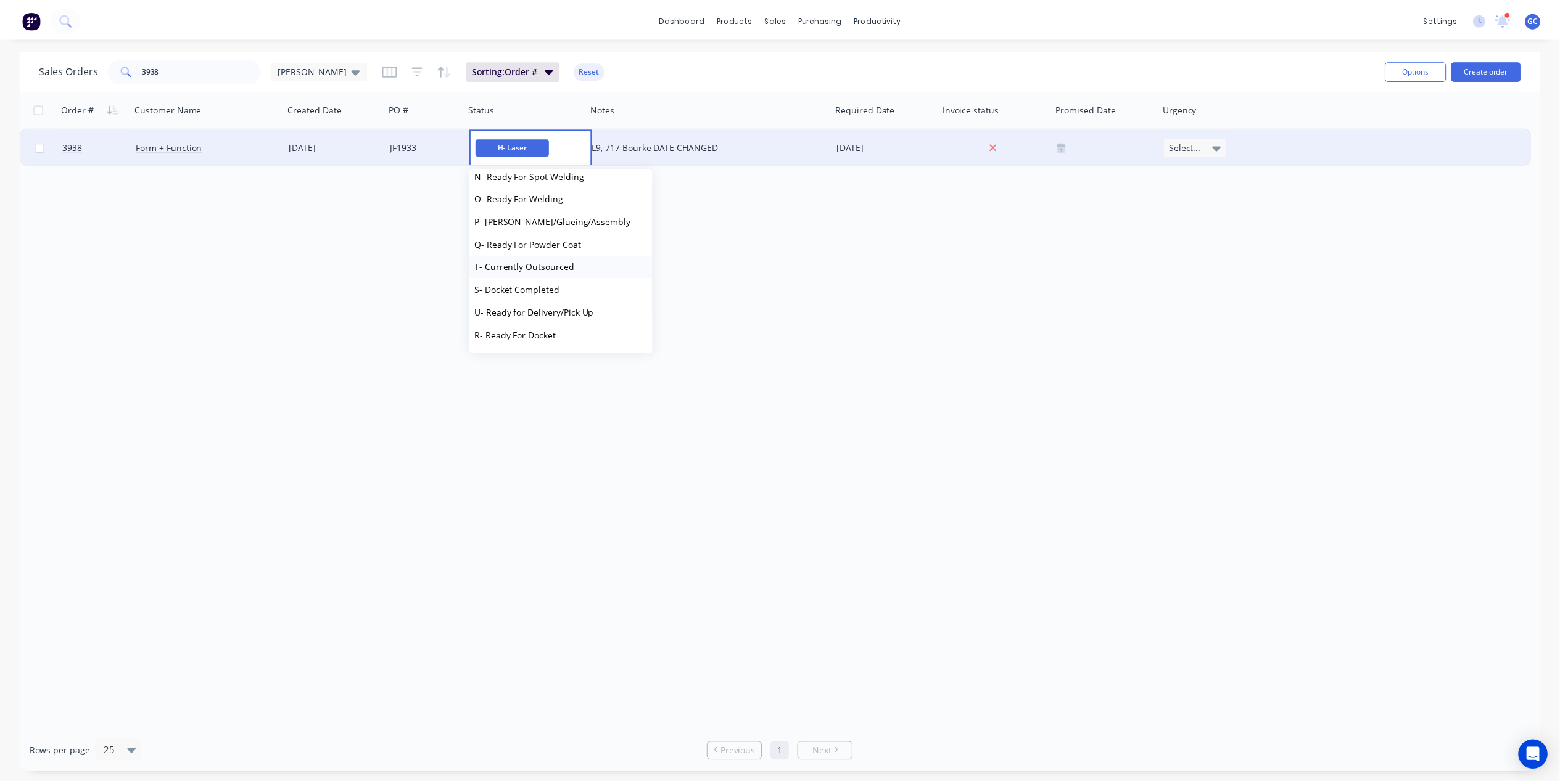
scroll to position [164, 0]
click at [553, 178] on span "G- Multiple Component Jobs In Production" at bounding box center [566, 180] width 175 height 12
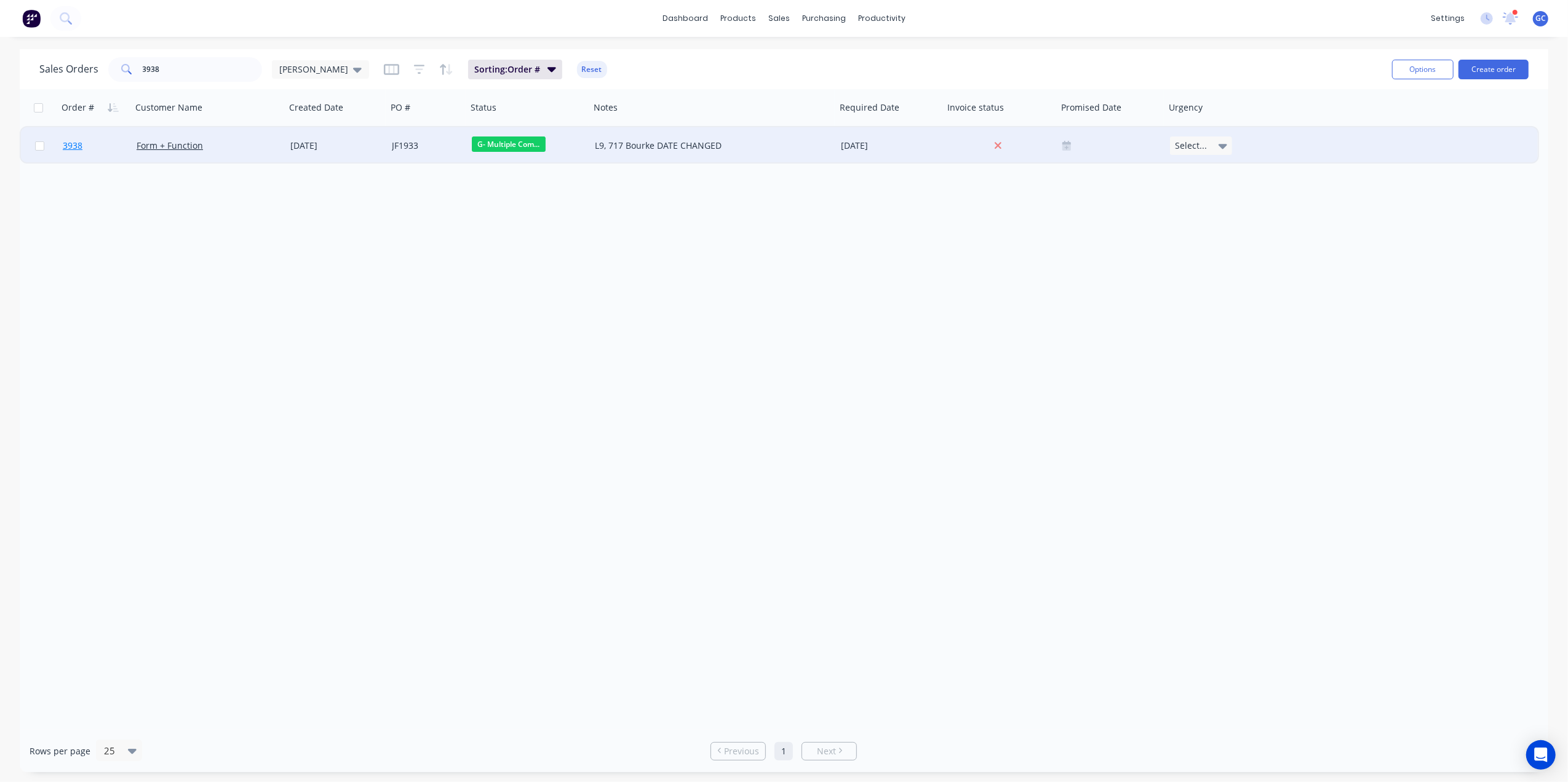
click at [118, 141] on link "3938" at bounding box center [99, 146] width 74 height 37
